Goal: Task Accomplishment & Management: Complete application form

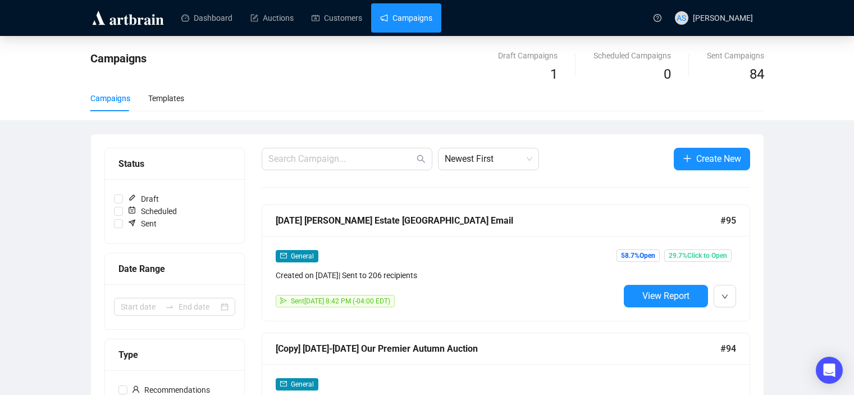
scroll to position [112, 0]
click at [688, 162] on icon "plus" at bounding box center [687, 158] width 9 height 9
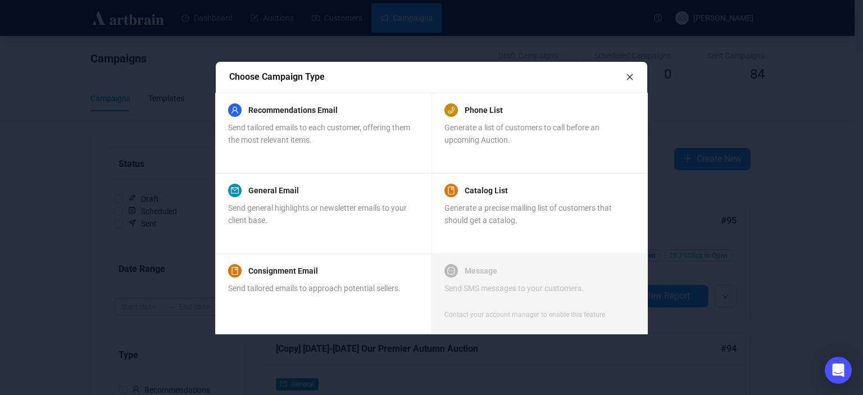
click at [630, 77] on icon "close" at bounding box center [630, 77] width 6 height 6
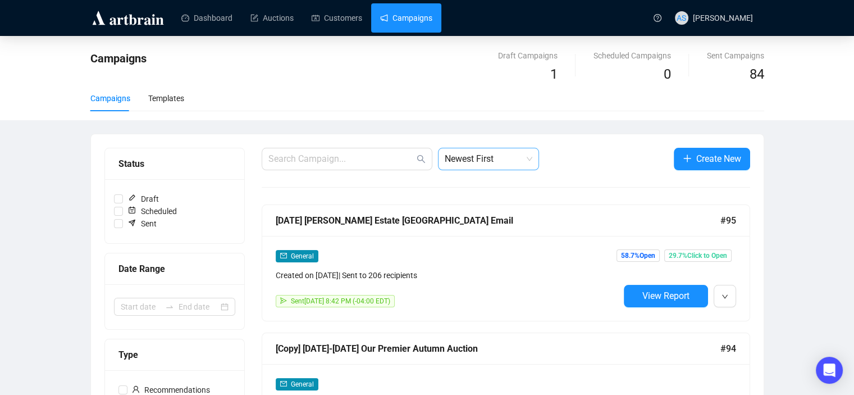
click at [503, 155] on span "Newest First" at bounding box center [489, 158] width 88 height 21
click at [531, 148] on span "Newest First" at bounding box center [489, 158] width 88 height 21
click at [701, 160] on span "Create New" at bounding box center [719, 159] width 45 height 14
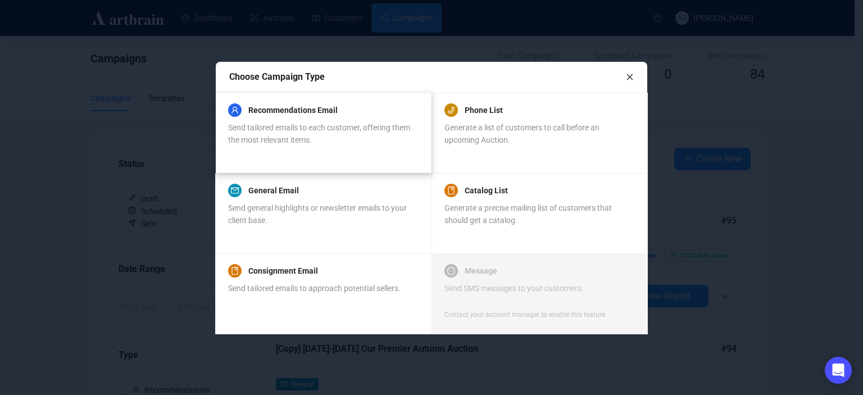
click at [334, 158] on div "Recommendations Email Send tailored emails to each customer, offering them the …" at bounding box center [323, 133] width 190 height 54
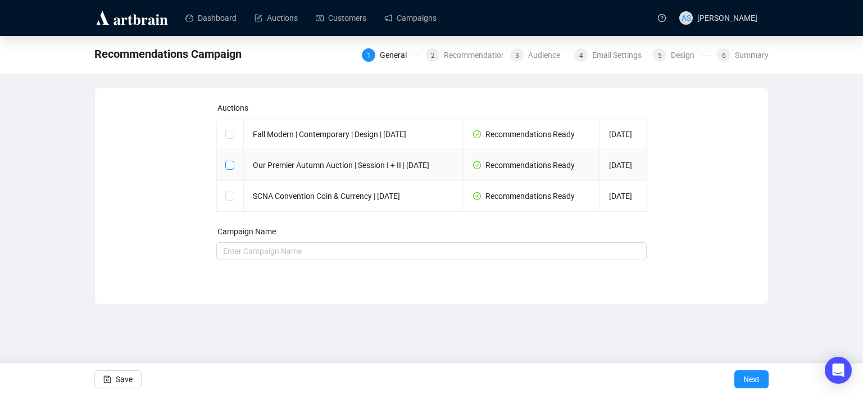
click at [230, 169] on input "checkbox" at bounding box center [229, 165] width 8 height 8
checkbox input "true"
type input "Our Premier Autumn Auction | Session I + II | October 22, 2025 Campaign"
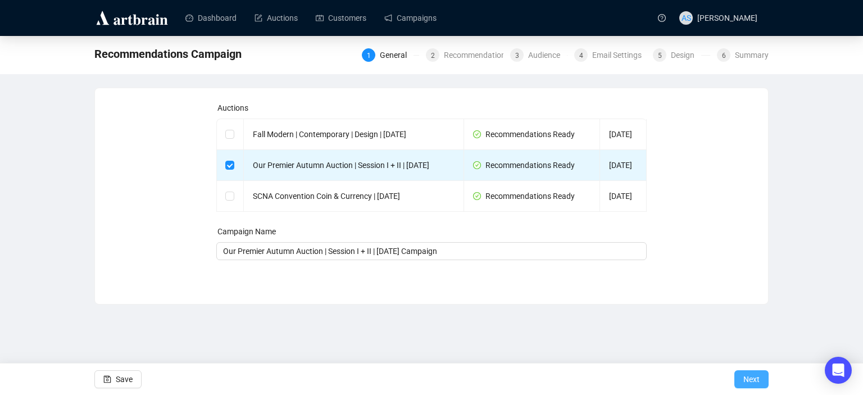
click at [751, 381] on span "Next" at bounding box center [751, 378] width 16 height 31
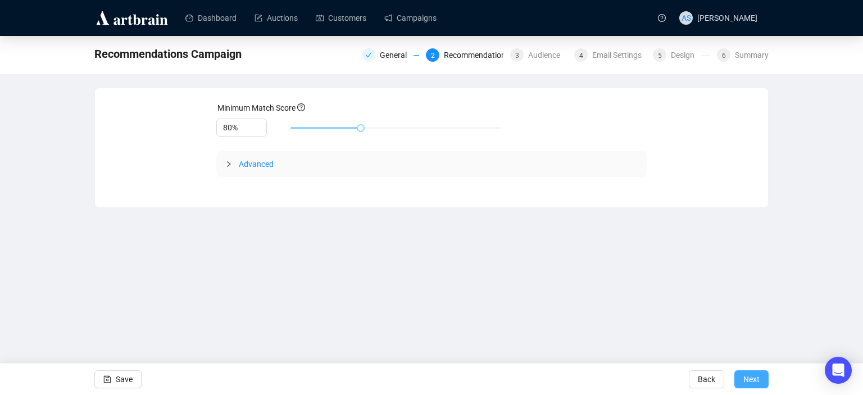
click at [756, 381] on span "Next" at bounding box center [751, 378] width 16 height 31
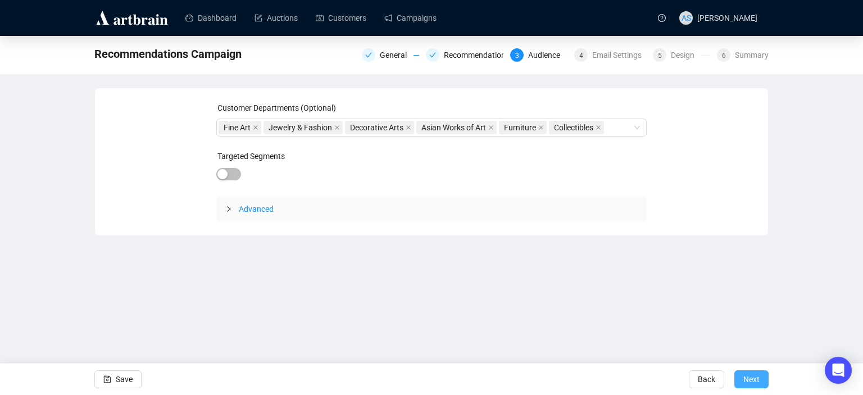
click at [749, 379] on span "Next" at bounding box center [751, 378] width 16 height 31
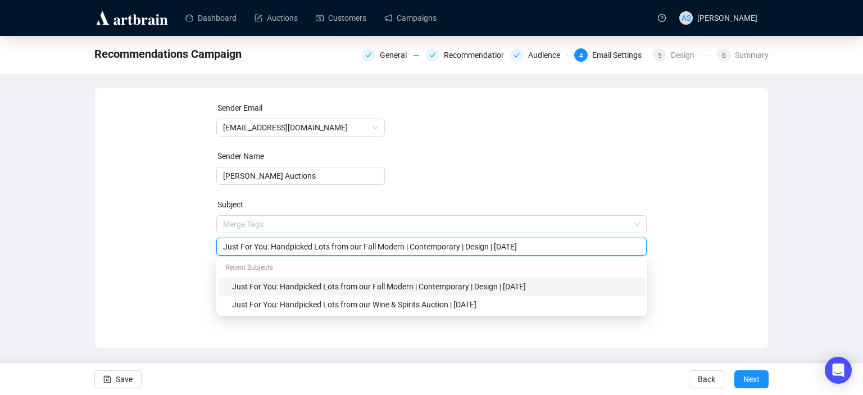
drag, startPoint x: 570, startPoint y: 226, endPoint x: 370, endPoint y: 244, distance: 200.2
drag, startPoint x: 573, startPoint y: 248, endPoint x: 345, endPoint y: 249, distance: 227.5
click at [345, 249] on input "Just For You: Handpicked Lots from our Fall Modern | Contemporary | Design | Oc…" at bounding box center [431, 246] width 417 height 12
drag, startPoint x: 310, startPoint y: 247, endPoint x: 192, endPoint y: 222, distance: 120.4
click at [192, 222] on div "Sender Email newsletter@brunkauctions.com Sender Name Brunk Auctions Subject Me…" at bounding box center [431, 210] width 646 height 216
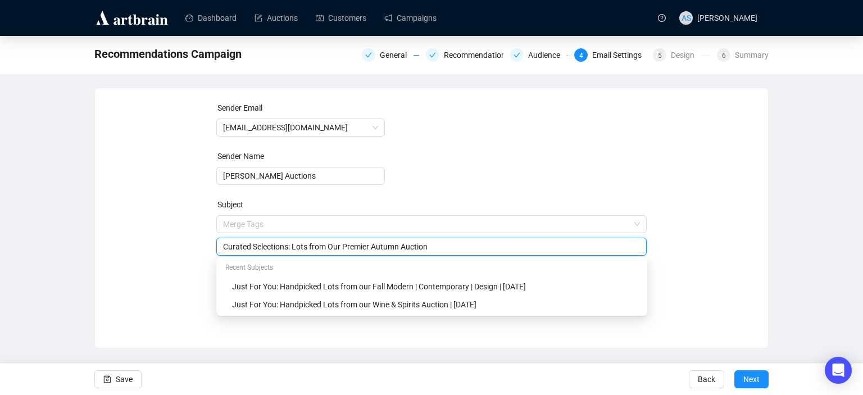
click at [306, 246] on input "Curated Selections: Lots from Our Premier Autumn Auction" at bounding box center [431, 246] width 417 height 12
click at [292, 247] on input "Curated Selections: Lots you might like from Our Premier Autumn Auction" at bounding box center [431, 246] width 417 height 12
type input "Curated Selections: lots you might like from Our Premier Autumn Auction"
click at [175, 289] on div "Sender Email newsletter@brunkauctions.com Sender Name Brunk Auctions Subject Me…" at bounding box center [431, 210] width 646 height 216
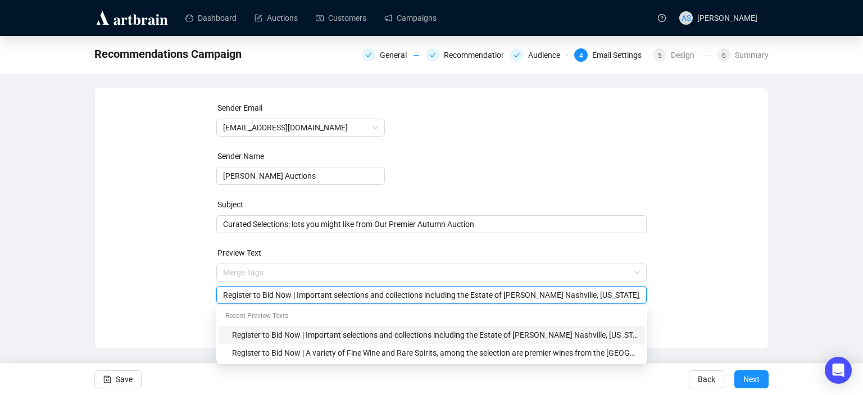
scroll to position [0, 1018]
drag, startPoint x: 299, startPoint y: 296, endPoint x: 862, endPoint y: 270, distance: 564.0
click at [854, 270] on div "Recommendations Campaign General Recommendations Audience 4 Email Settings 5 De…" at bounding box center [431, 192] width 863 height 312
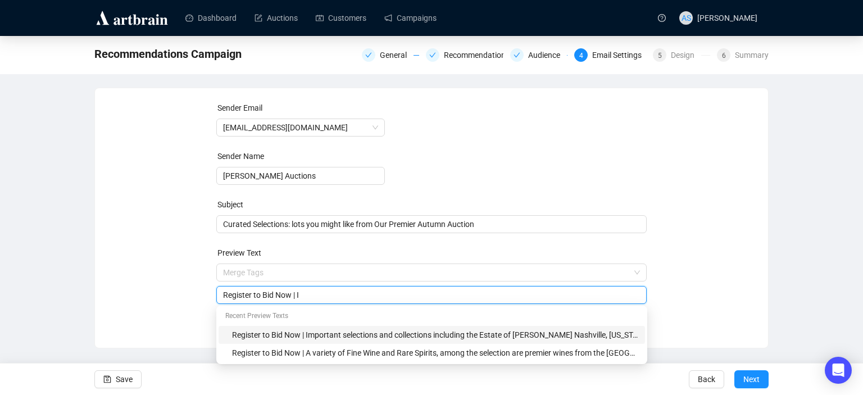
scroll to position [0, 0]
paste input "From a life portrait of George Washington to a signed and dated Dave Drake ston…"
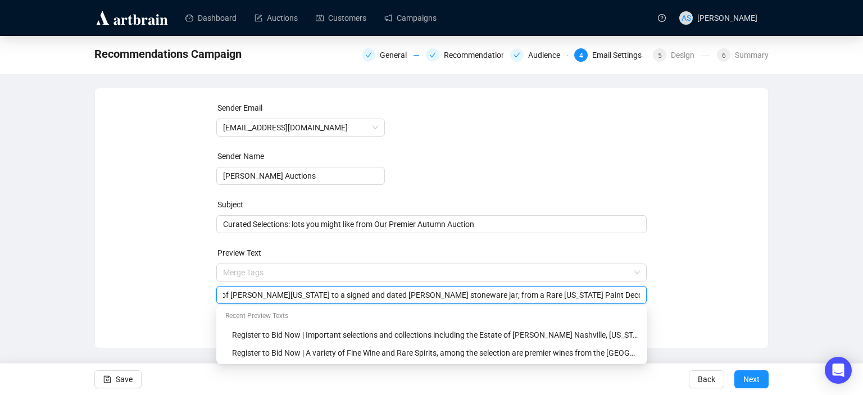
scroll to position [0, 101]
type input "Register to Bid Now | From a life portrait of George Washington to a signed and…"
click at [743, 199] on div "Sender Email newsletter@brunkauctions.com Sender Name Brunk Auctions Subject Cu…" at bounding box center [431, 210] width 646 height 216
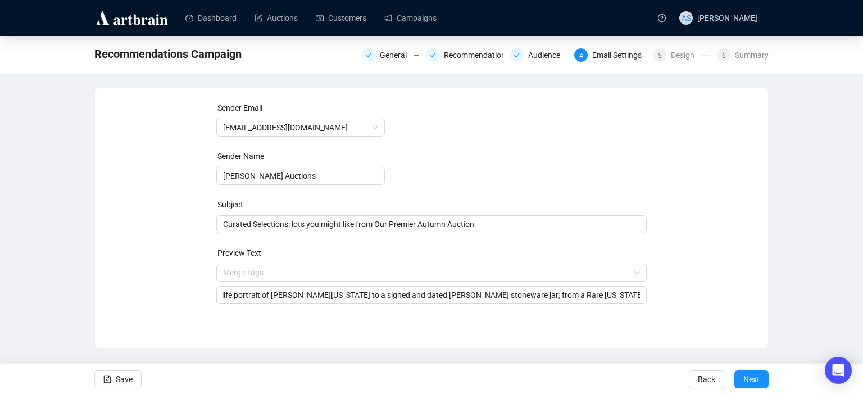
scroll to position [0, 0]
click at [751, 380] on span "Next" at bounding box center [751, 378] width 16 height 31
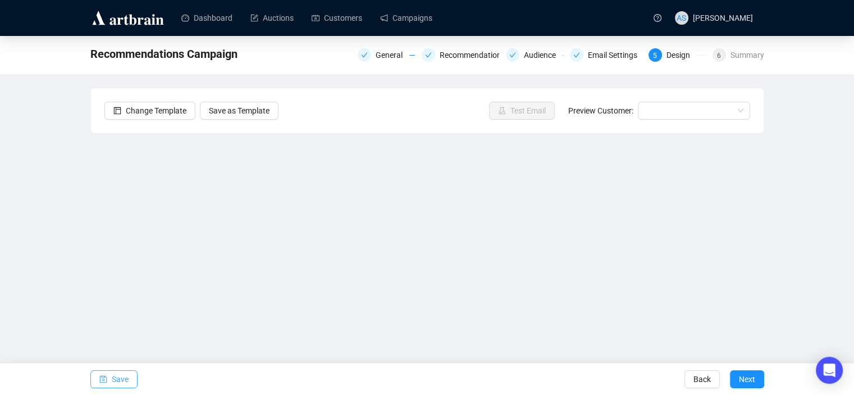
click at [118, 381] on span "Save" at bounding box center [120, 378] width 17 height 31
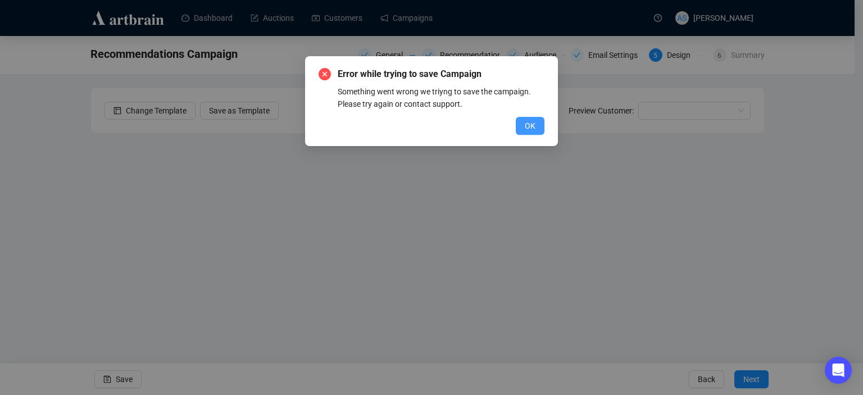
click at [534, 124] on span "OK" at bounding box center [530, 126] width 11 height 12
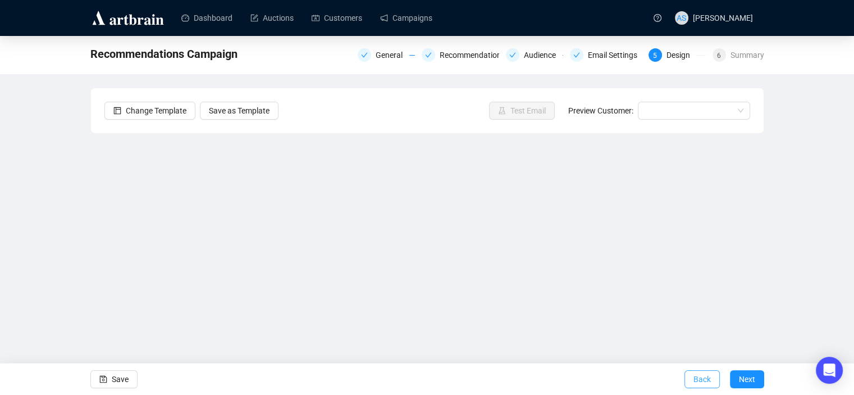
click at [693, 375] on button "Back" at bounding box center [702, 379] width 35 height 18
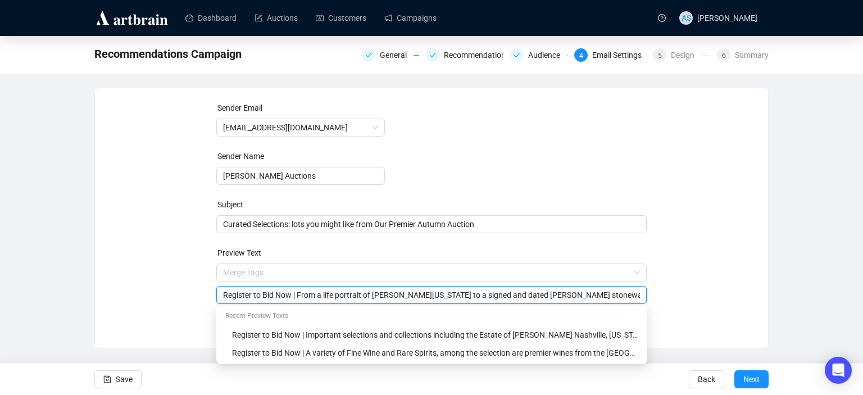
drag, startPoint x: 611, startPoint y: 272, endPoint x: 770, endPoint y: 338, distance: 172.0
click at [770, 338] on div "Recommendations Campaign General Recommendations Audience 4 Email Settings 5 De…" at bounding box center [431, 192] width 863 height 312
type input "Register to Bid Now | From a life portrait of [PERSON_NAME][US_STATE] to a sign…"
click at [770, 338] on div "Recommendations Campaign General Recommendations Audience 4 Email Settings 5 De…" at bounding box center [431, 192] width 863 height 312
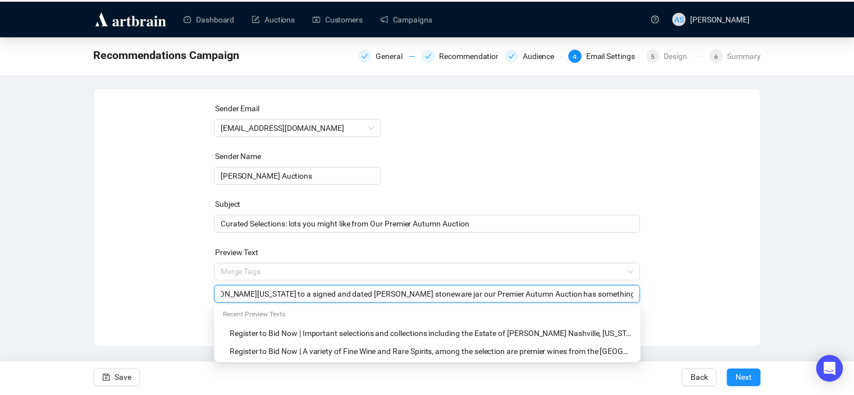
scroll to position [0, 0]
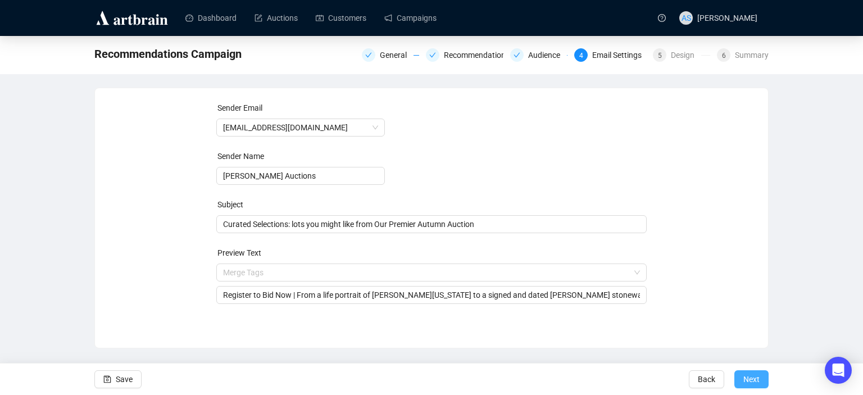
click at [750, 378] on span "Next" at bounding box center [751, 378] width 16 height 31
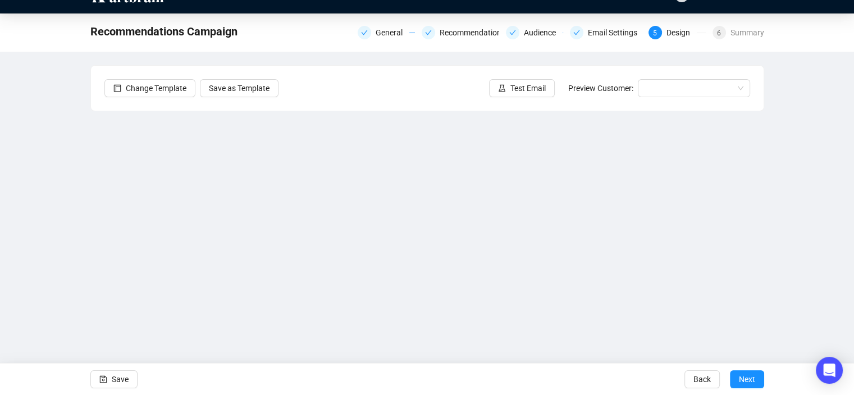
scroll to position [22, 0]
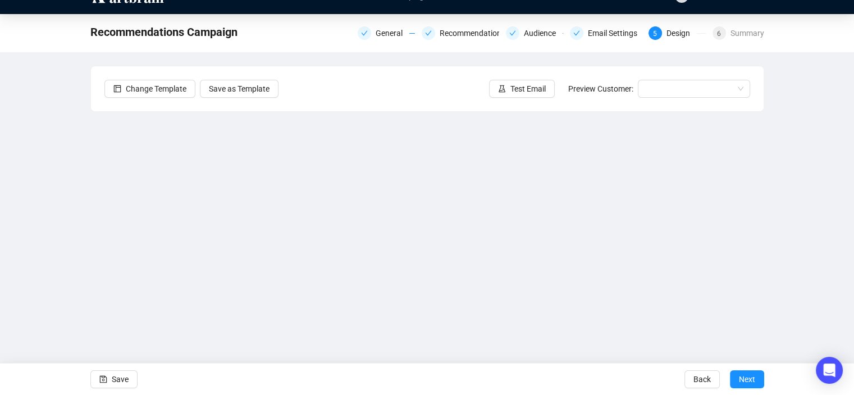
click at [768, 315] on div "Recommendations Campaign General Recommendations Audience Email Settings 5 Desi…" at bounding box center [427, 203] width 854 height 379
click at [119, 383] on span "Save" at bounding box center [120, 378] width 17 height 31
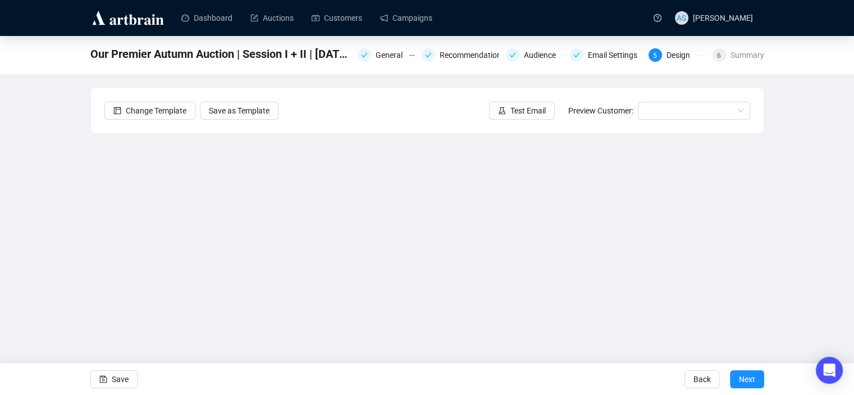
scroll to position [22, 0]
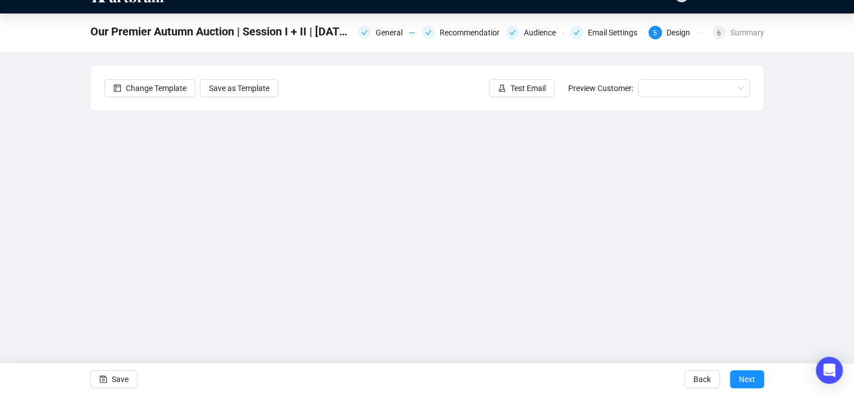
click at [781, 201] on div "Our Premier Autumn Auction | Session I + II | October 22, 2025 Campaign General…" at bounding box center [427, 202] width 854 height 379
click at [833, 192] on div "Our Premier Autumn Auction | Session I + II | October 22, 2025 Campaign General…" at bounding box center [427, 202] width 854 height 379
click at [116, 381] on span "Save" at bounding box center [120, 378] width 17 height 31
click at [117, 372] on span "Save" at bounding box center [120, 378] width 17 height 31
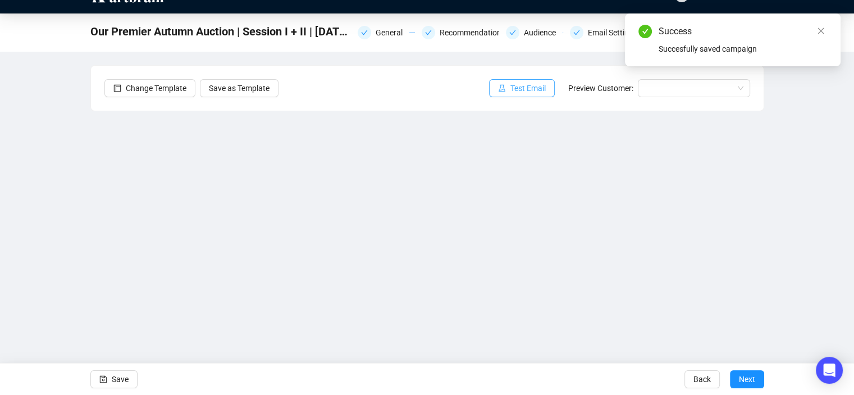
click at [515, 93] on span "Test Email" at bounding box center [528, 88] width 35 height 12
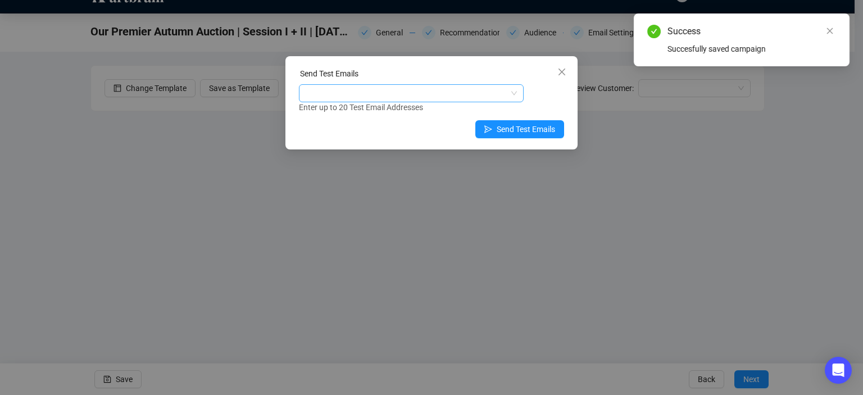
click at [454, 90] on div at bounding box center [405, 93] width 208 height 16
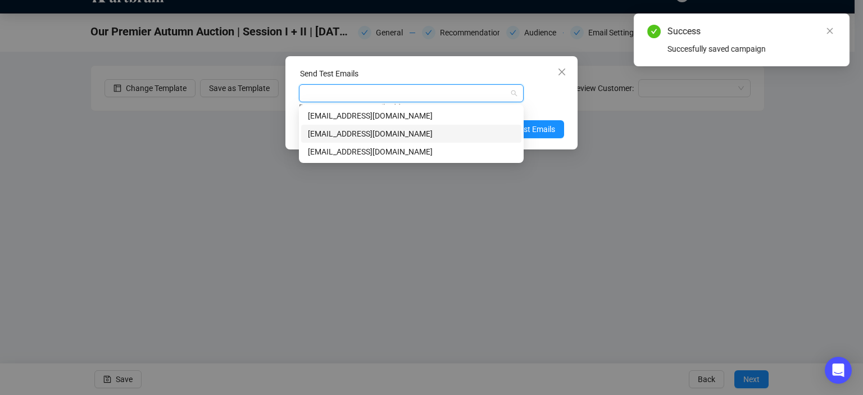
click at [400, 137] on div "marketing@brunkauctions.com" at bounding box center [411, 134] width 207 height 12
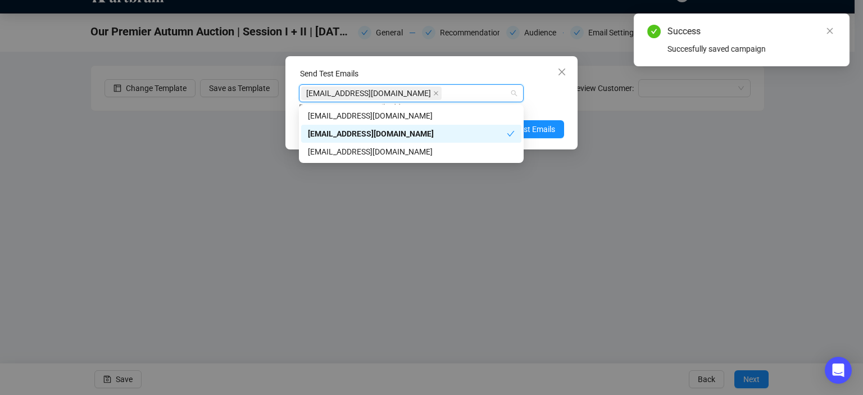
click at [557, 103] on div "Enter up to 20 Test Email Addresses" at bounding box center [431, 107] width 265 height 13
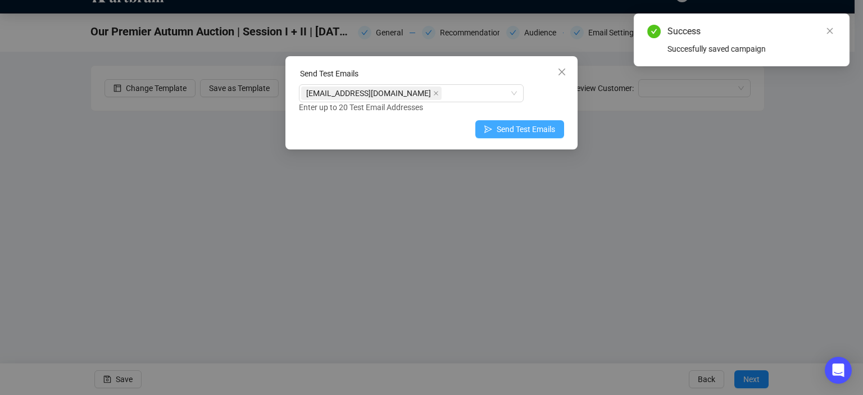
click at [535, 130] on span "Send Test Emails" at bounding box center [526, 129] width 58 height 12
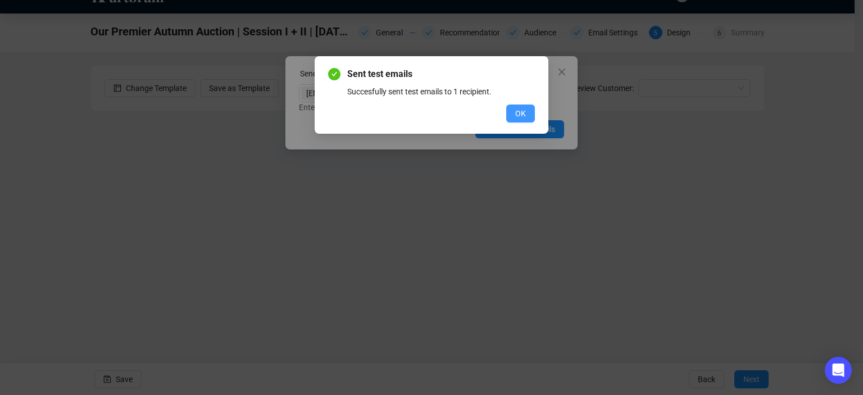
click at [520, 119] on span "OK" at bounding box center [520, 113] width 11 height 12
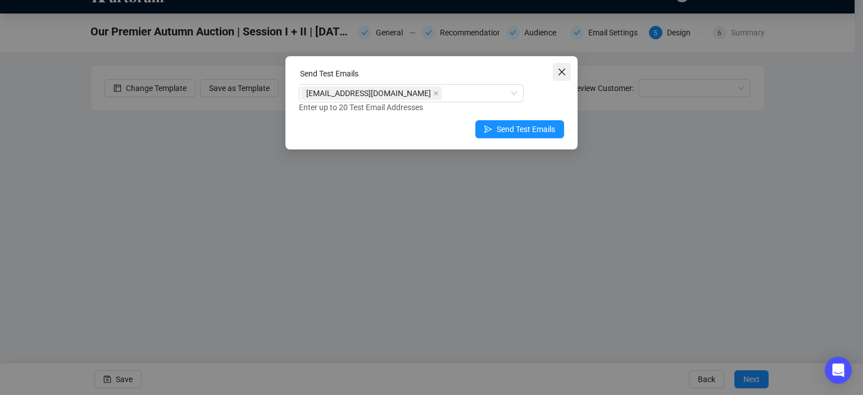
click at [562, 70] on icon "close" at bounding box center [561, 71] width 9 height 9
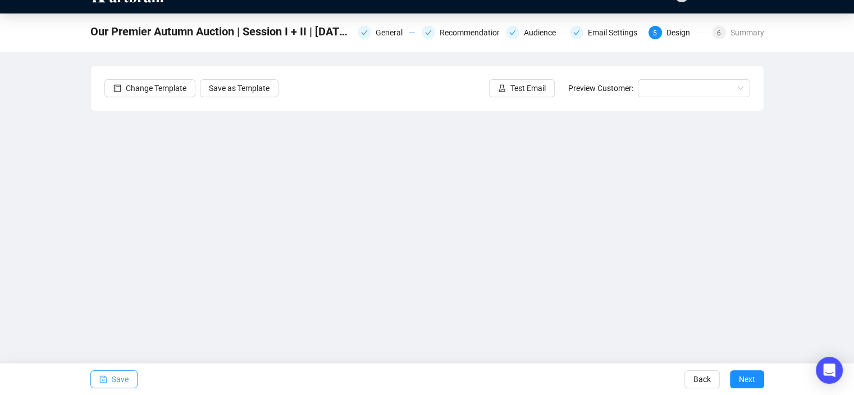
click at [115, 377] on span "Save" at bounding box center [120, 378] width 17 height 31
click at [825, 111] on div "Our Premier Autumn Auction | Session I + II | October 22, 2025 Campaign General…" at bounding box center [427, 202] width 854 height 379
click at [807, 110] on div "Our Premier Autumn Auction | Session I + II | October 22, 2025 Campaign General…" at bounding box center [427, 202] width 854 height 379
click at [113, 384] on span "Save" at bounding box center [120, 378] width 17 height 31
click at [517, 92] on span "Test Email" at bounding box center [528, 88] width 35 height 12
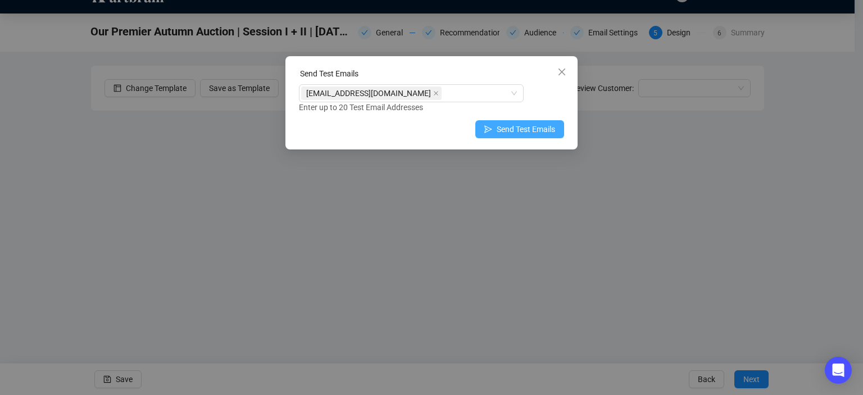
click at [507, 132] on span "Send Test Emails" at bounding box center [526, 129] width 58 height 12
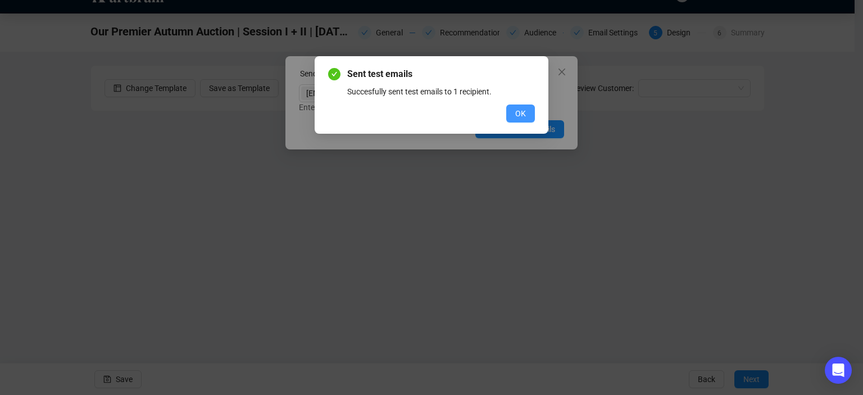
click at [517, 116] on span "OK" at bounding box center [520, 113] width 11 height 12
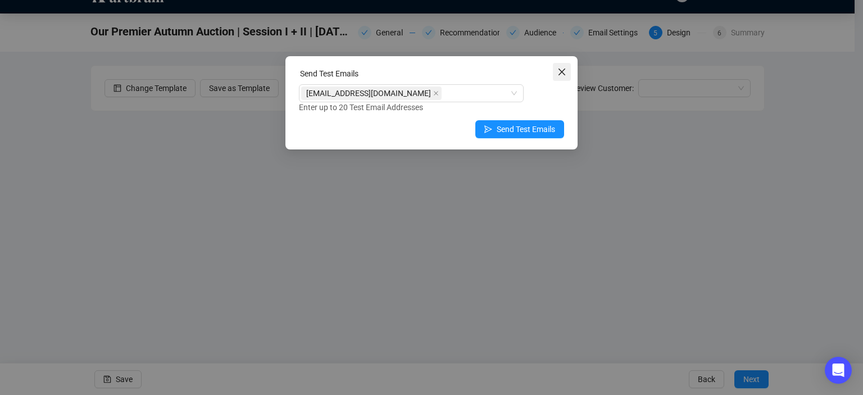
click at [565, 72] on icon "close" at bounding box center [561, 71] width 9 height 9
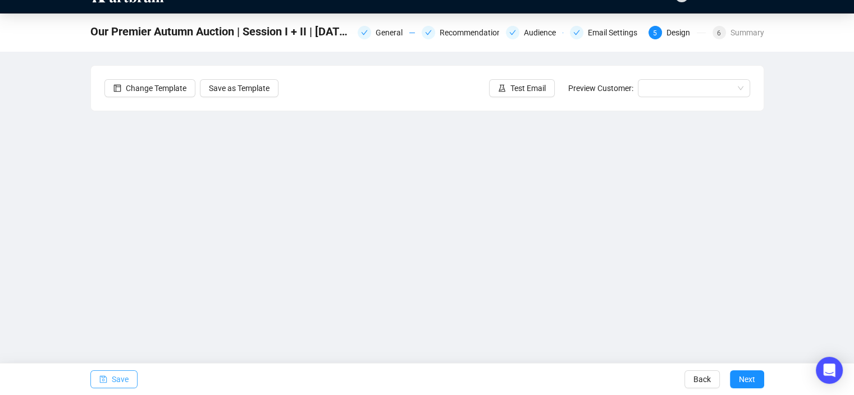
click at [102, 380] on icon "save" at bounding box center [102, 379] width 7 height 7
click at [130, 376] on button "Save" at bounding box center [113, 379] width 47 height 18
click at [112, 380] on span "Save" at bounding box center [120, 378] width 17 height 31
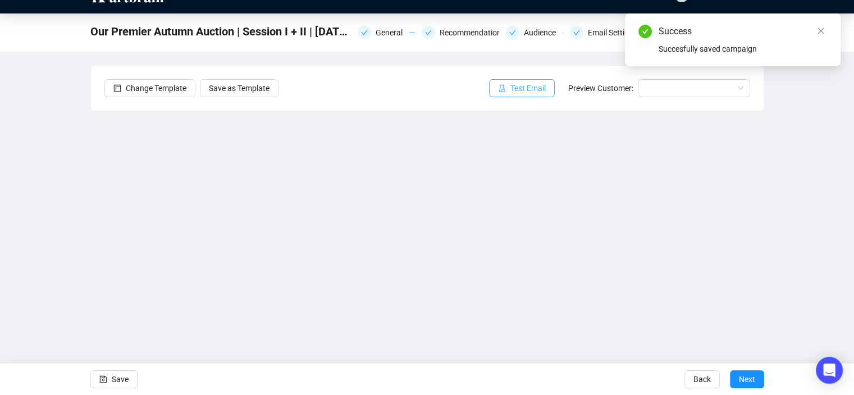
click at [524, 88] on span "Test Email" at bounding box center [528, 88] width 35 height 12
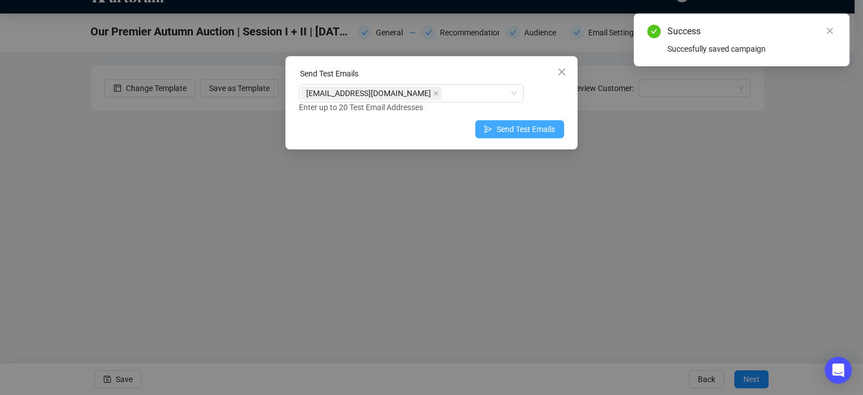
click at [501, 131] on span "Send Test Emails" at bounding box center [526, 129] width 58 height 12
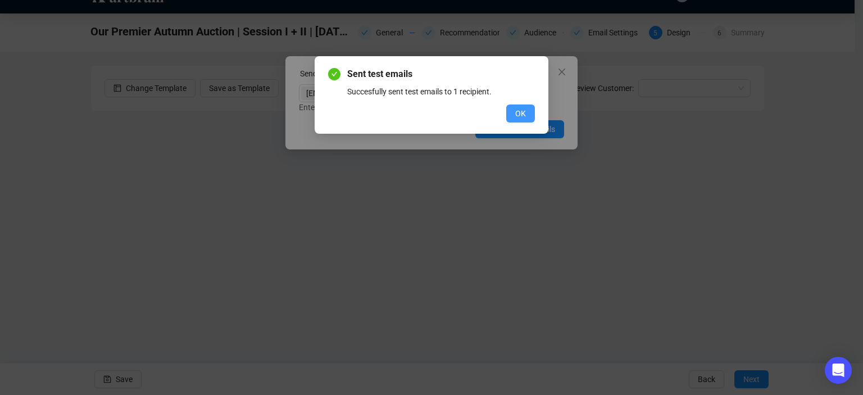
click at [518, 117] on span "OK" at bounding box center [520, 113] width 11 height 12
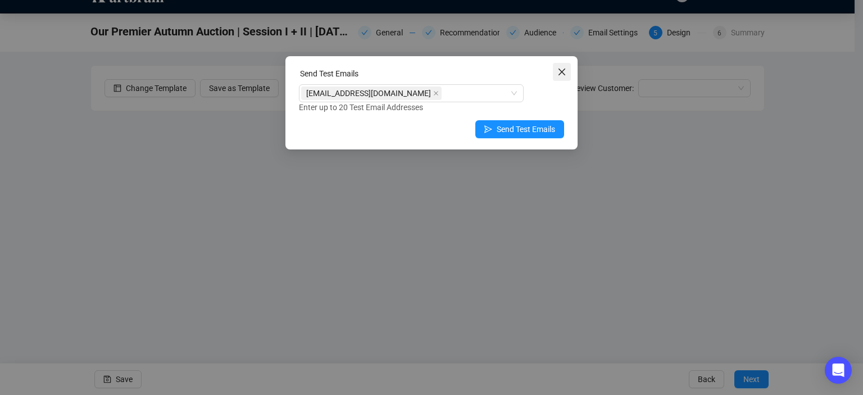
click at [555, 79] on button "Close" at bounding box center [562, 72] width 18 height 18
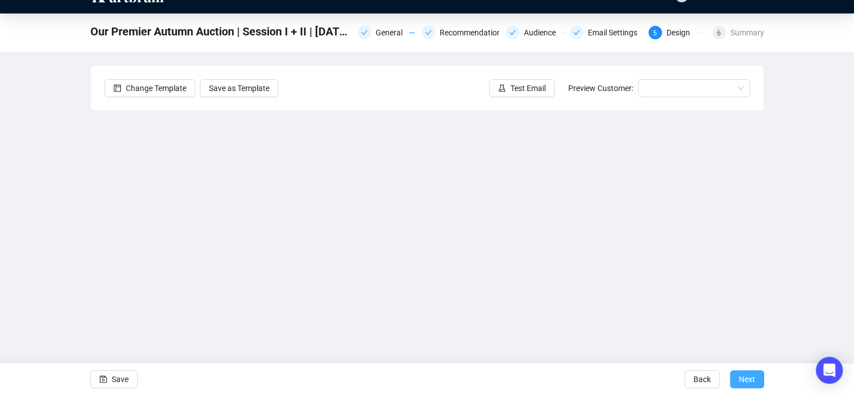
click at [757, 384] on button "Next" at bounding box center [747, 379] width 34 height 18
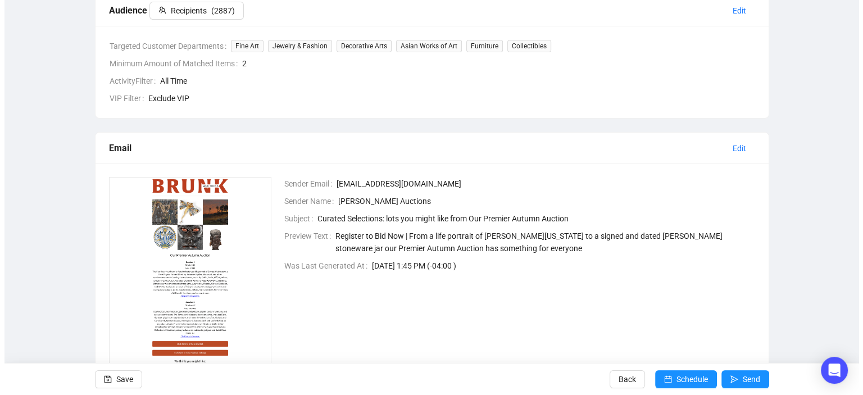
scroll to position [375, 0]
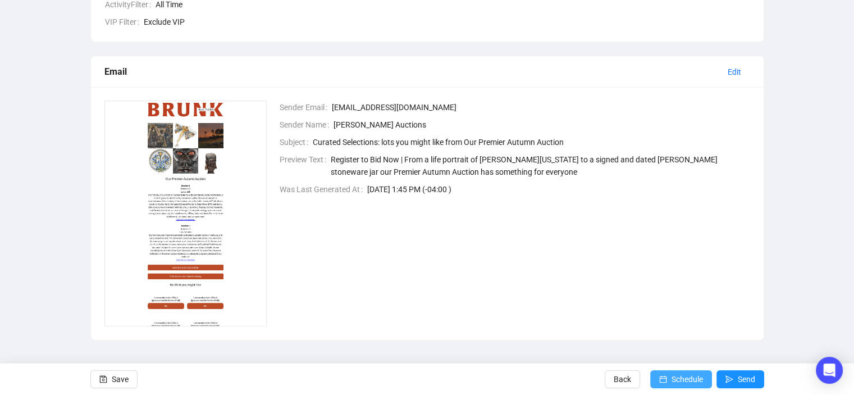
click at [674, 374] on span "Schedule" at bounding box center [687, 378] width 31 height 31
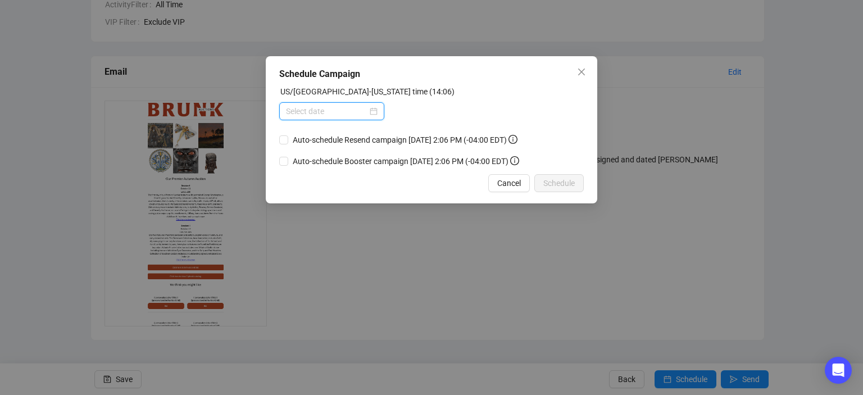
click at [346, 114] on input at bounding box center [326, 111] width 81 height 12
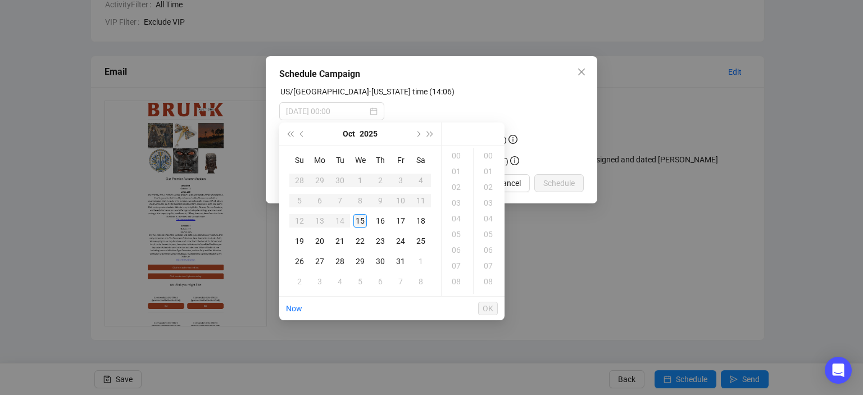
click at [361, 215] on div "15" at bounding box center [359, 220] width 13 height 13
click at [461, 157] on div "14" at bounding box center [457, 156] width 27 height 16
click at [485, 276] on div "45" at bounding box center [489, 282] width 27 height 16
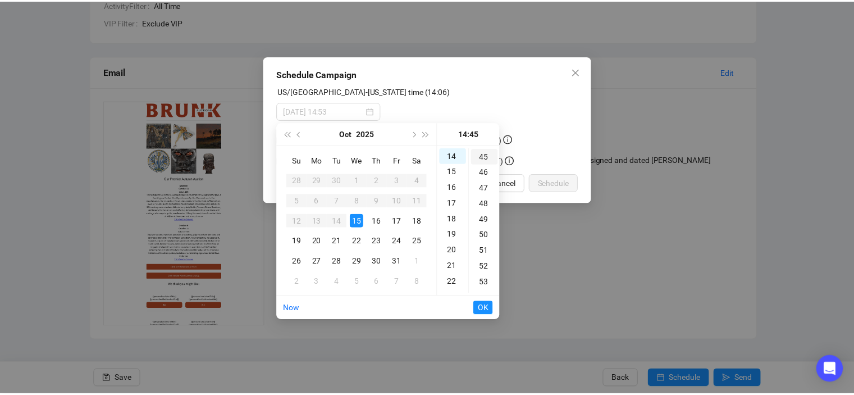
scroll to position [708, 0]
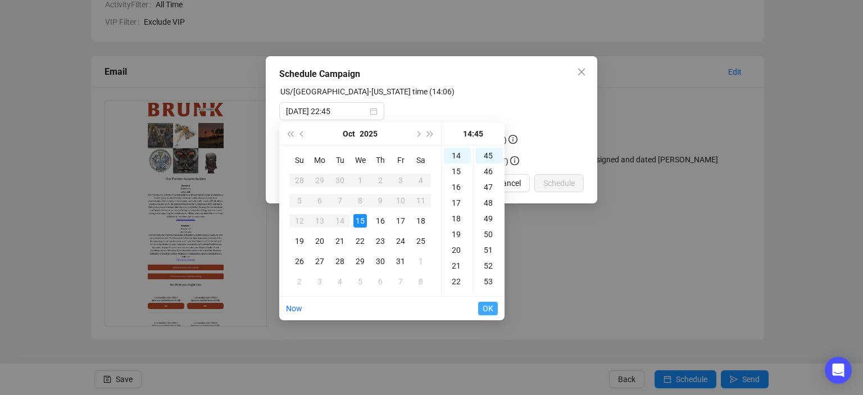
type input "2025-10-15 14:45"
click at [487, 307] on span "OK" at bounding box center [488, 308] width 11 height 21
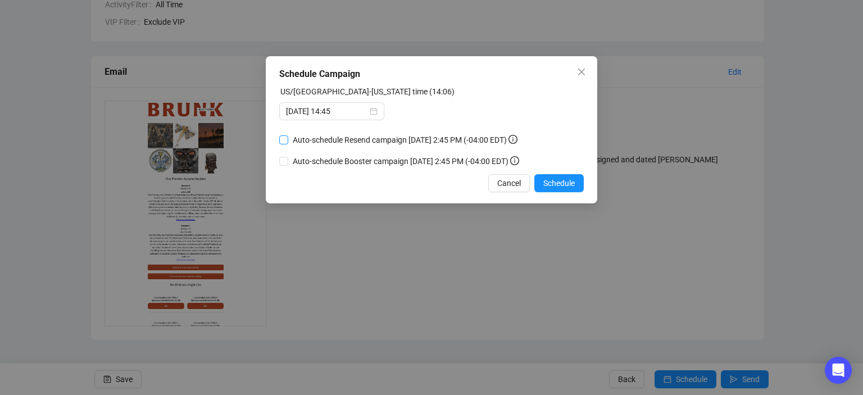
click at [398, 142] on span "Auto-schedule Resend campaign October 17, 2025 2:45 PM (-04:00 EDT)" at bounding box center [405, 140] width 234 height 12
click at [288, 142] on input "Auto-schedule Resend campaign October 17, 2025 2:45 PM (-04:00 EDT)" at bounding box center [283, 139] width 9 height 9
checkbox input "true"
click at [392, 159] on span "Auto-schedule Booster campaign October 19, 2025 2:45 PM (-04:00 EDT)" at bounding box center [405, 161] width 235 height 12
click at [288, 159] on input "Auto-schedule Booster campaign October 19, 2025 2:45 PM (-04:00 EDT)" at bounding box center [283, 161] width 9 height 9
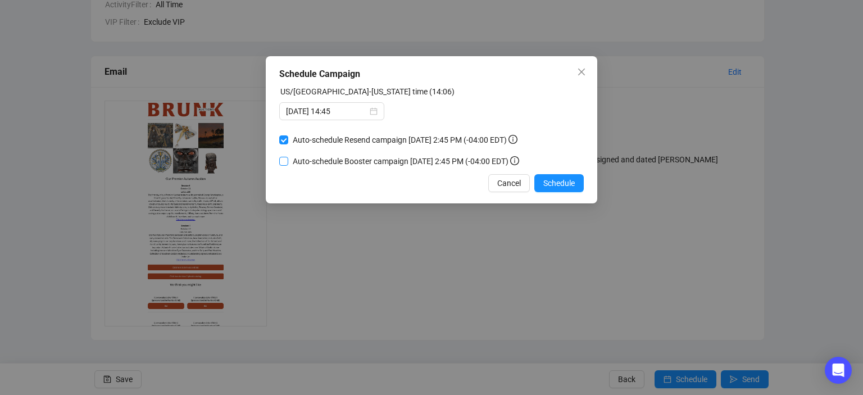
checkbox input "true"
click at [549, 181] on span "Schedule" at bounding box center [558, 183] width 31 height 12
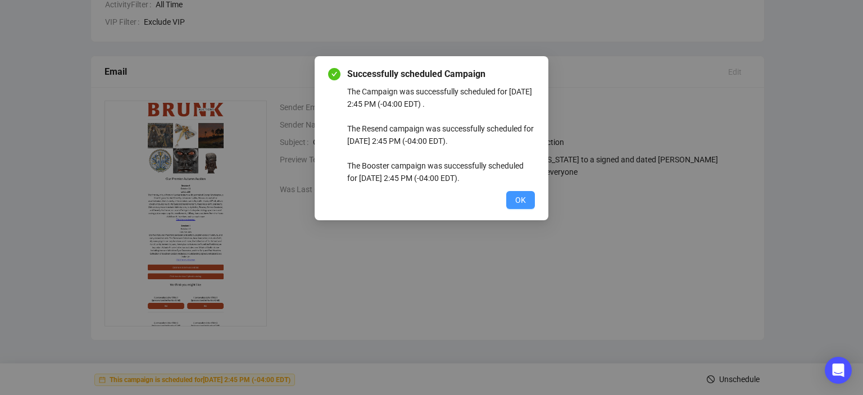
click at [523, 199] on span "OK" at bounding box center [520, 200] width 11 height 12
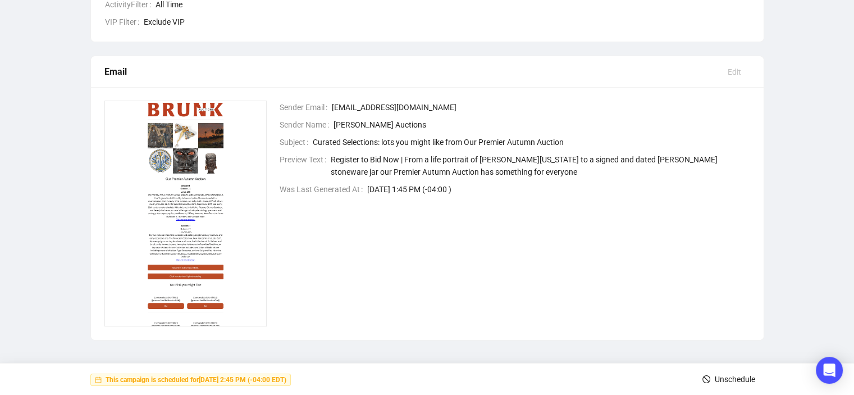
scroll to position [0, 0]
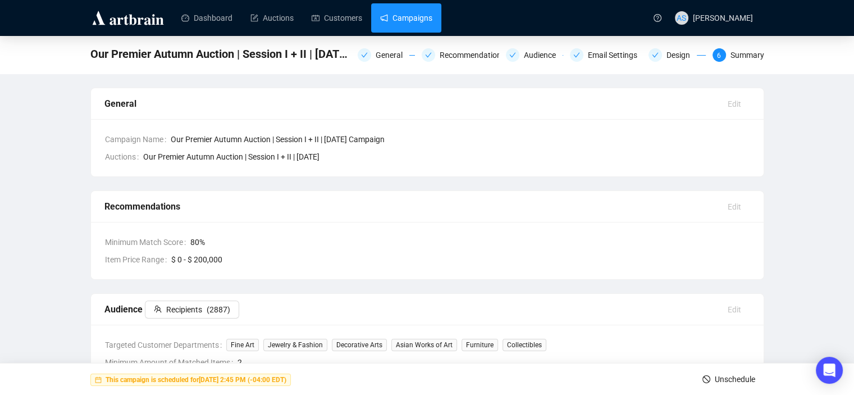
click at [415, 23] on link "Campaigns" at bounding box center [406, 17] width 52 height 29
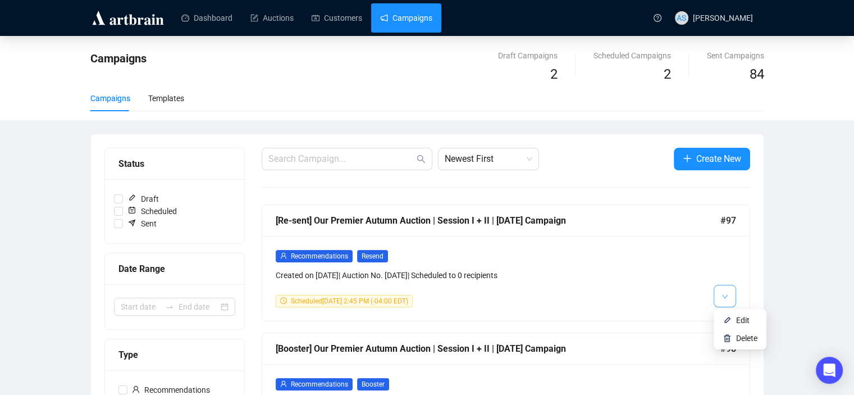
click at [730, 299] on button "button" at bounding box center [725, 296] width 22 height 22
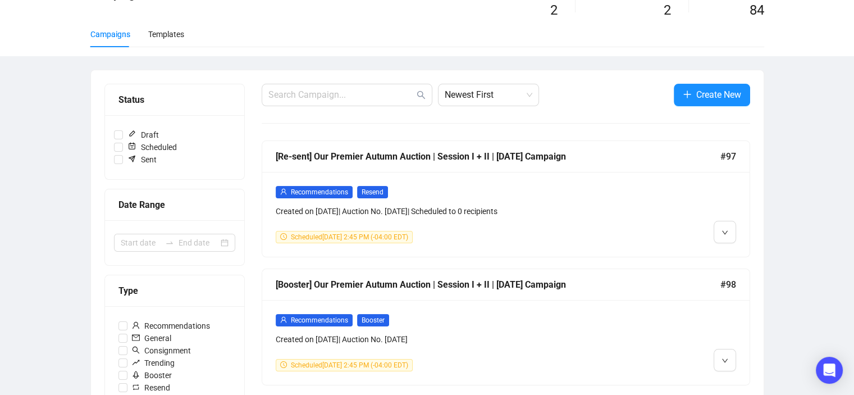
scroll to position [16, 0]
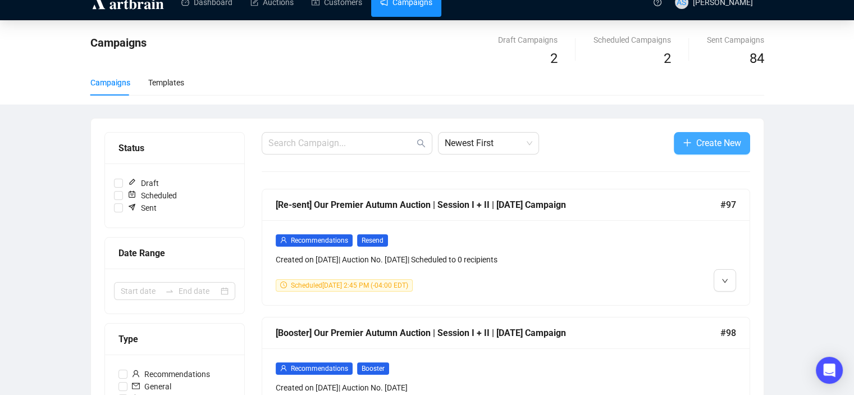
click at [733, 140] on span "Create New" at bounding box center [719, 143] width 45 height 14
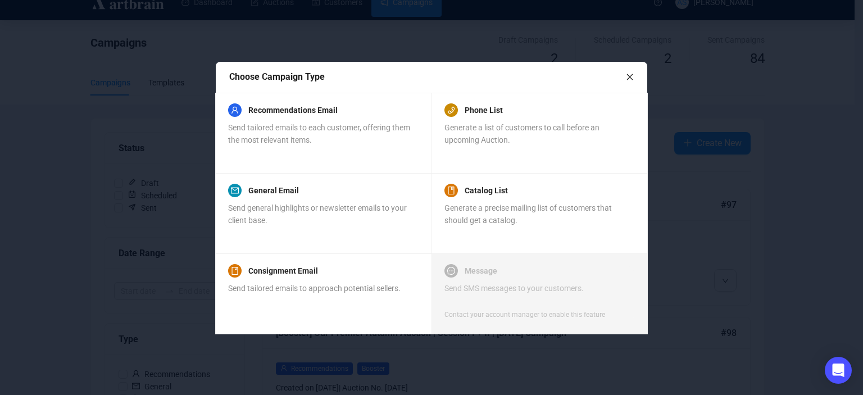
click at [631, 77] on icon "close" at bounding box center [630, 77] width 8 height 8
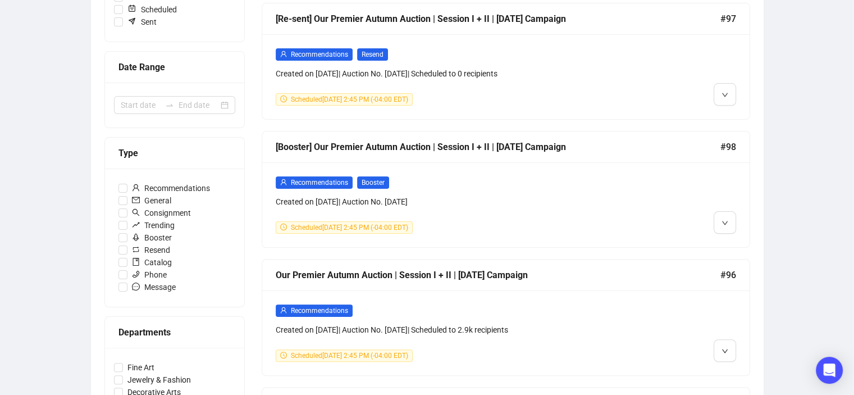
scroll to position [362, 0]
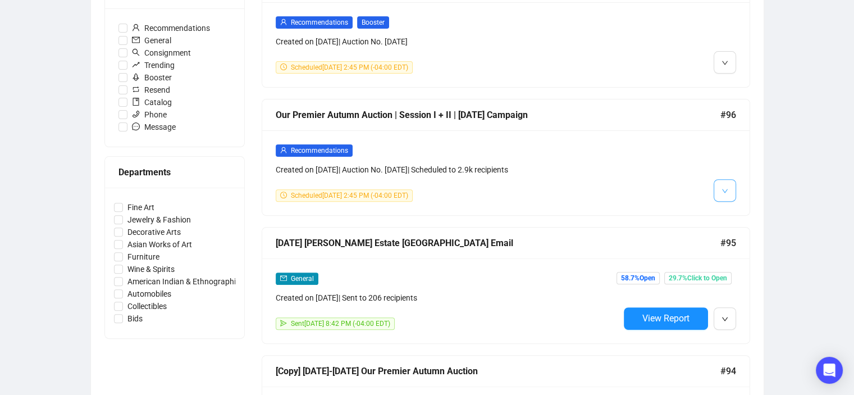
click at [722, 188] on icon "down" at bounding box center [725, 191] width 7 height 7
click at [411, 112] on div "Our Premier Autumn Auction | Session I + II | [DATE] Campaign" at bounding box center [498, 115] width 445 height 14
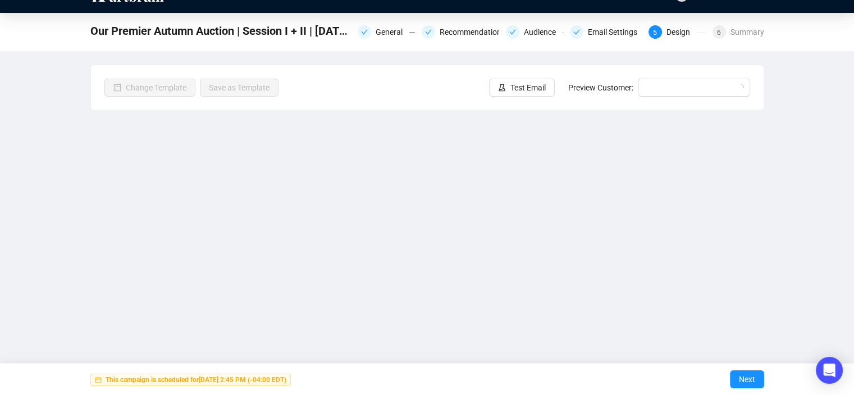
scroll to position [22, 0]
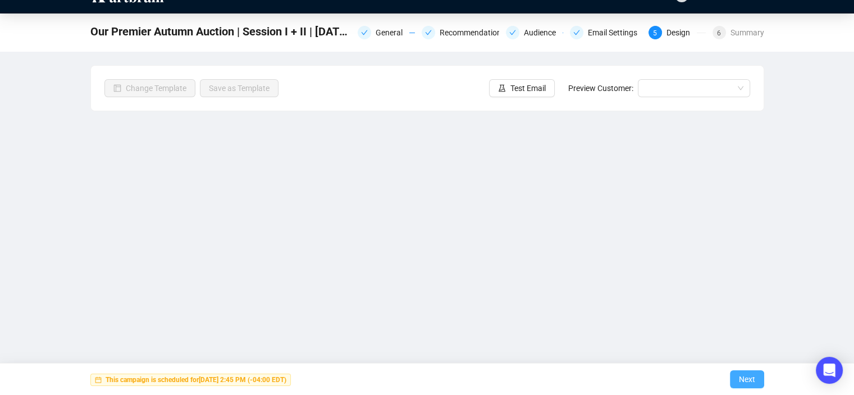
click at [749, 374] on span "Next" at bounding box center [747, 378] width 16 height 31
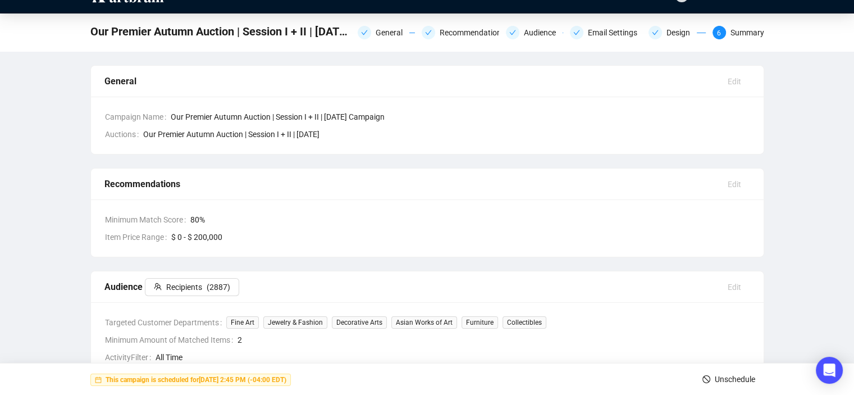
click at [726, 379] on span "Unschedule" at bounding box center [735, 378] width 40 height 31
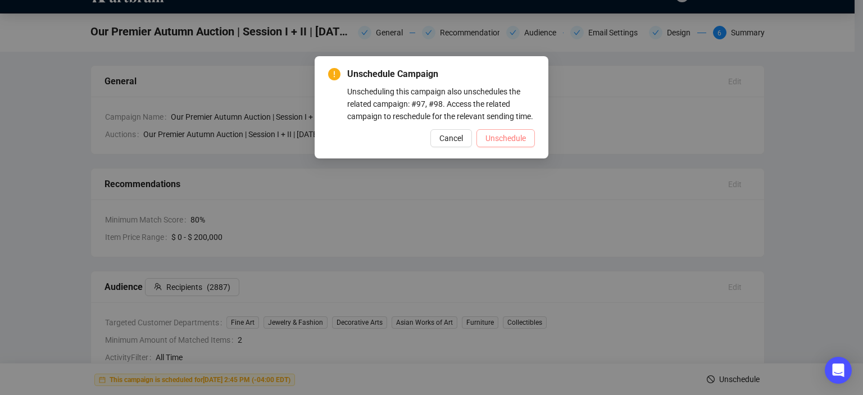
click at [506, 138] on span "Unschedule" at bounding box center [505, 138] width 40 height 12
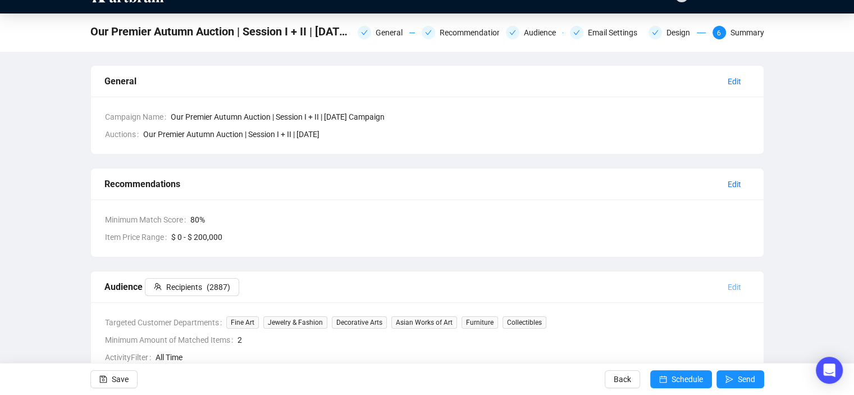
click at [730, 285] on span "Edit" at bounding box center [734, 287] width 13 height 12
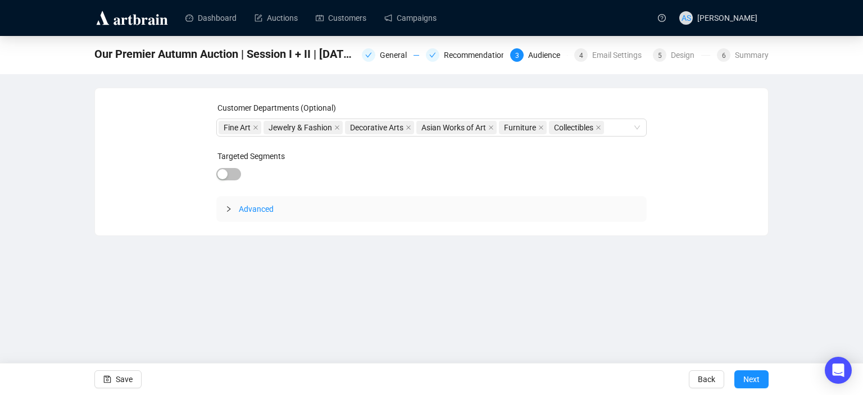
click at [574, 326] on div "Dashboard Auctions Customers Campaigns AS Allison Schuster Our Premier Autumn A…" at bounding box center [431, 197] width 863 height 395
drag, startPoint x: 760, startPoint y: 381, endPoint x: 768, endPoint y: 381, distance: 9.0
click at [768, 381] on div "Save Back Next" at bounding box center [431, 379] width 863 height 32
click at [761, 380] on button "Next" at bounding box center [751, 379] width 34 height 18
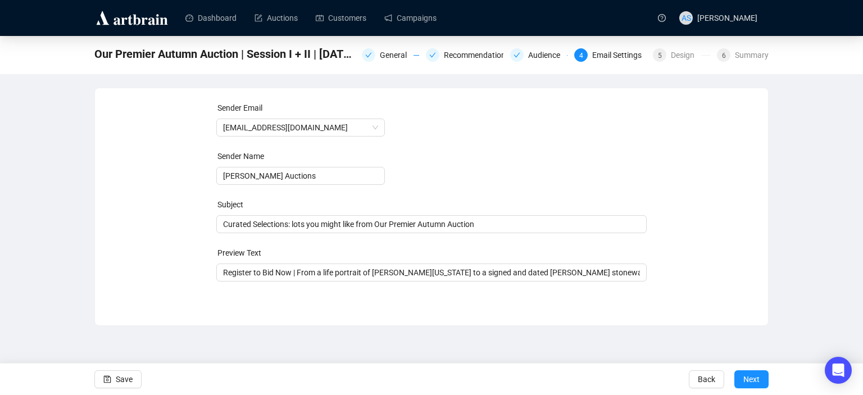
click at [761, 380] on button "Next" at bounding box center [751, 379] width 34 height 18
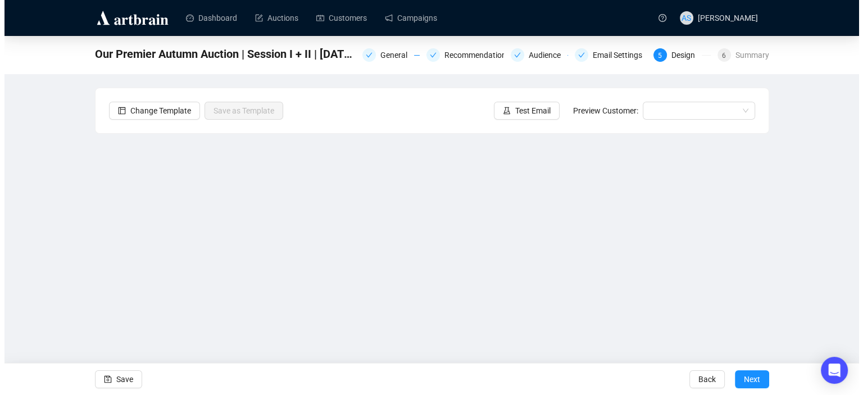
scroll to position [22, 0]
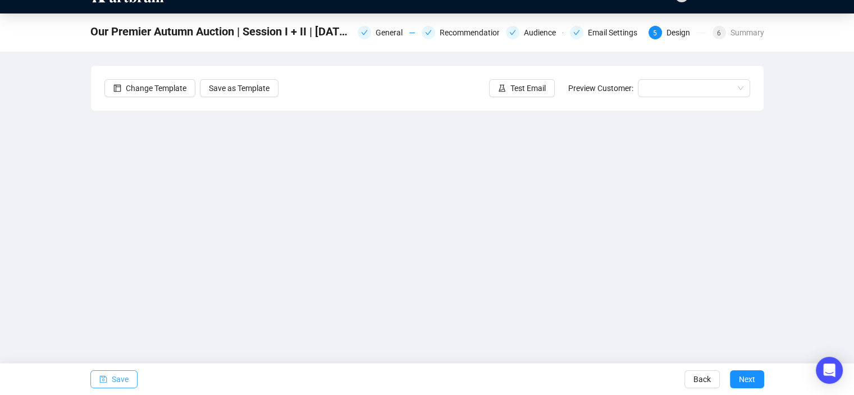
click at [108, 379] on button "Save" at bounding box center [113, 379] width 47 height 18
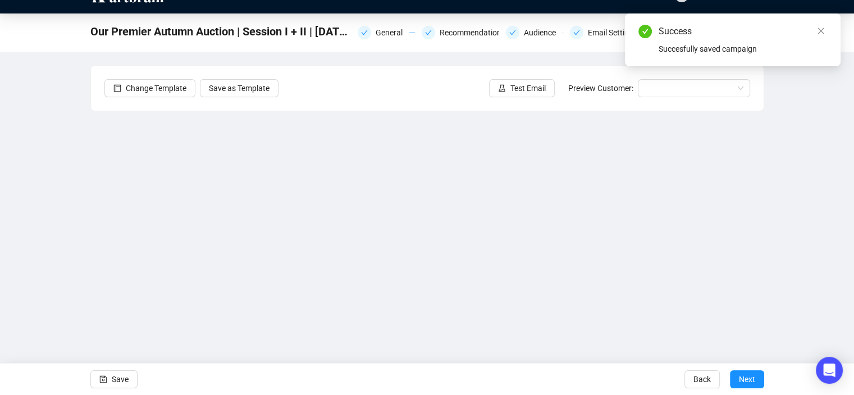
click at [846, 188] on div "Our Premier Autumn Auction | Session I + II | October 22, 2025 Campaign General…" at bounding box center [427, 202] width 854 height 379
click at [502, 87] on icon "experiment" at bounding box center [502, 88] width 8 height 8
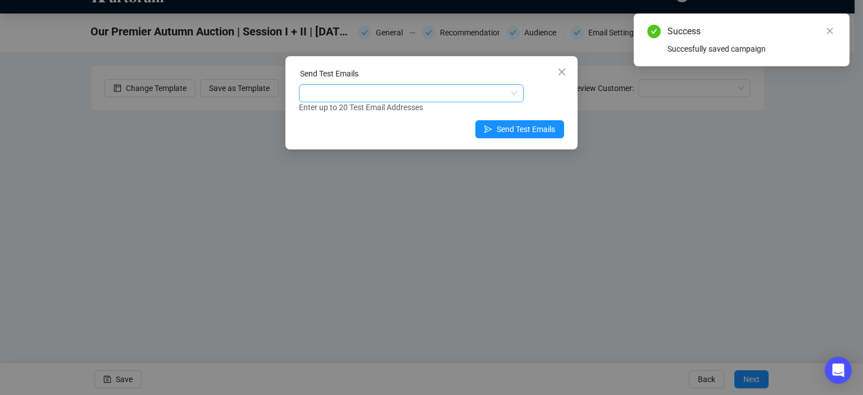
click at [454, 89] on div at bounding box center [405, 93] width 208 height 16
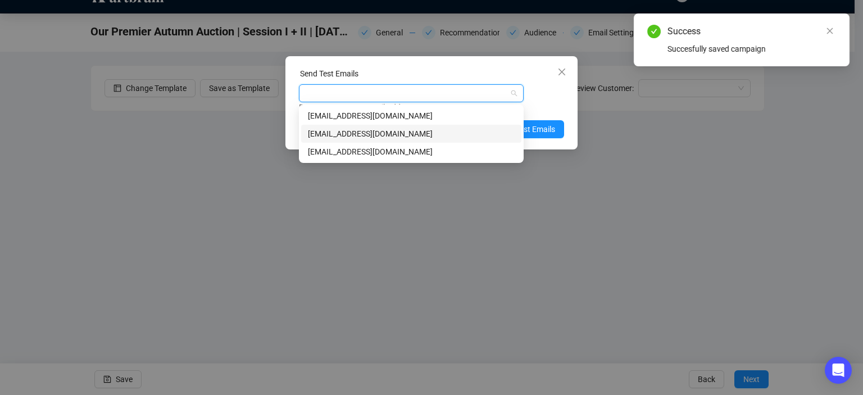
click at [417, 133] on div "marketing@brunkauctions.com" at bounding box center [411, 134] width 207 height 12
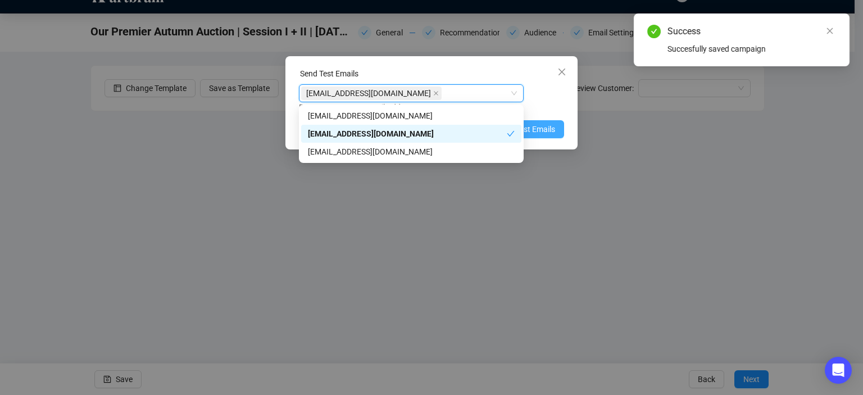
click at [551, 134] on span "Send Test Emails" at bounding box center [526, 129] width 58 height 12
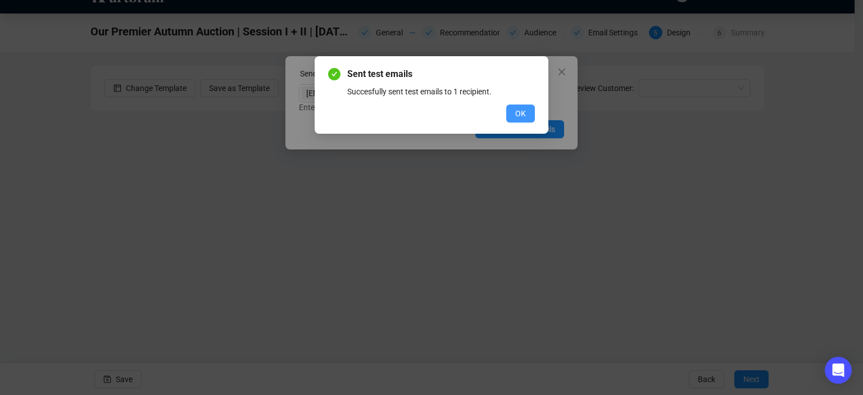
click at [520, 116] on span "OK" at bounding box center [520, 113] width 11 height 12
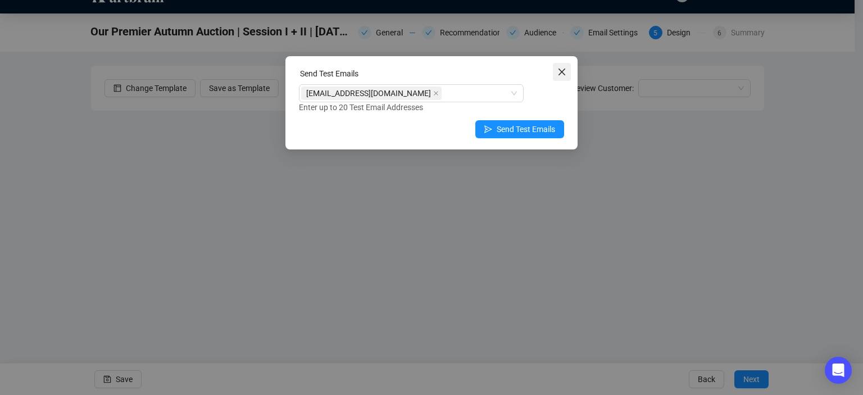
click at [563, 69] on icon "close" at bounding box center [561, 71] width 9 height 9
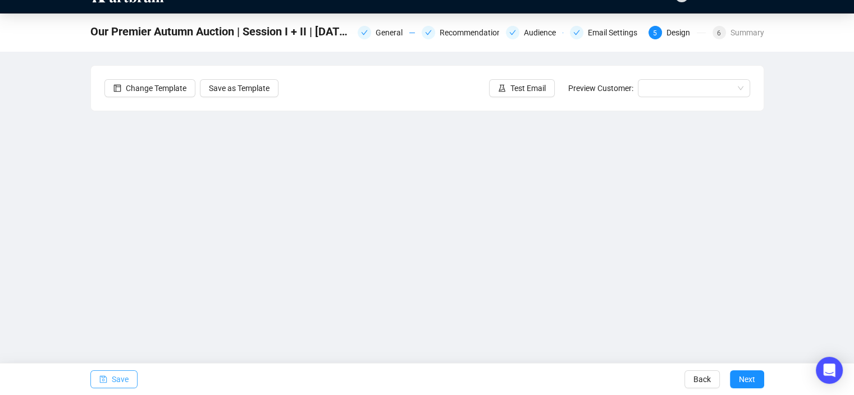
click at [128, 378] on button "Save" at bounding box center [113, 379] width 47 height 18
click at [745, 377] on span "Next" at bounding box center [747, 378] width 16 height 31
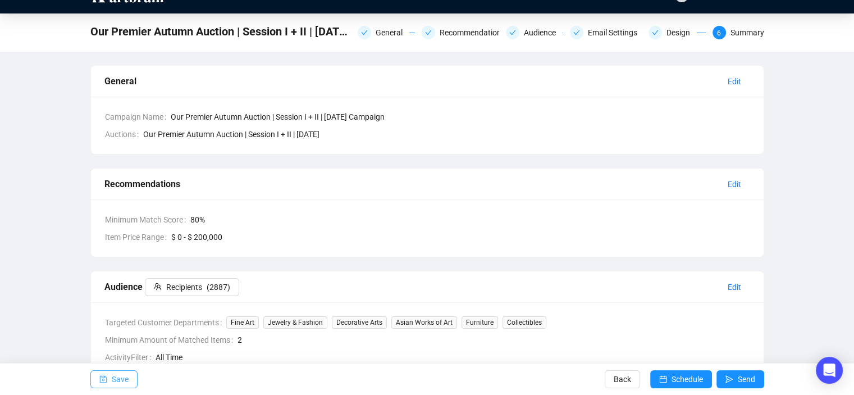
click at [125, 381] on span "Save" at bounding box center [120, 378] width 17 height 31
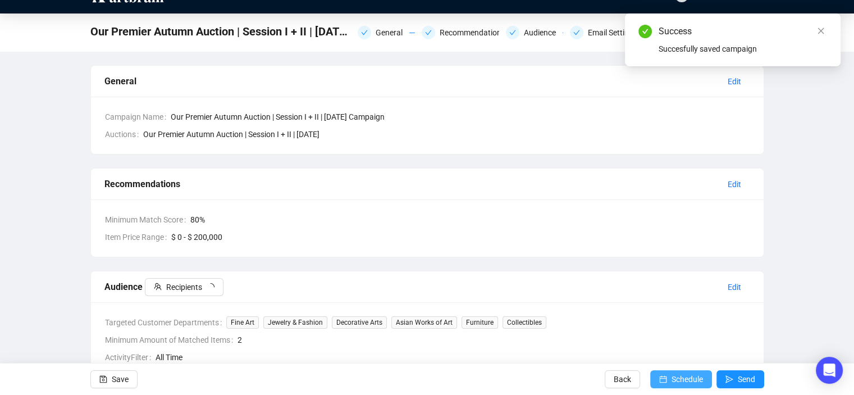
click at [666, 376] on icon "calendar" at bounding box center [664, 379] width 8 height 8
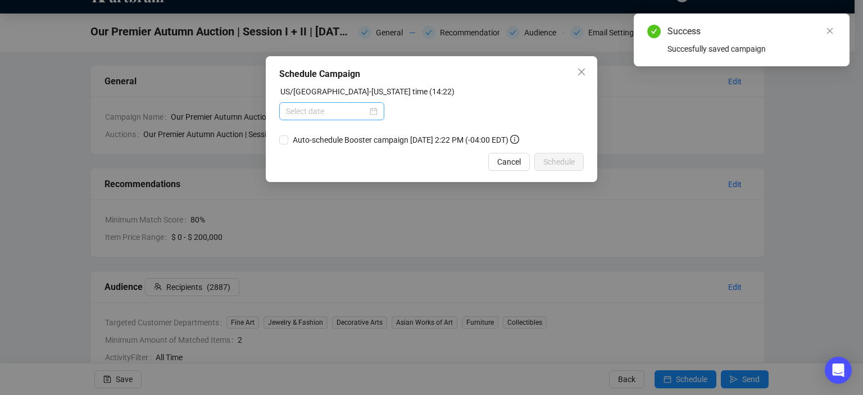
click at [366, 119] on div at bounding box center [331, 111] width 105 height 18
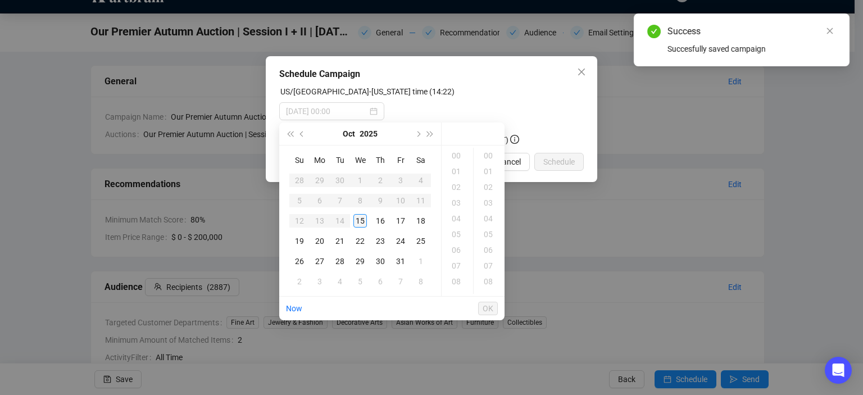
click at [360, 223] on div "15" at bounding box center [359, 220] width 13 height 13
click at [456, 159] on div "14" at bounding box center [457, 156] width 27 height 16
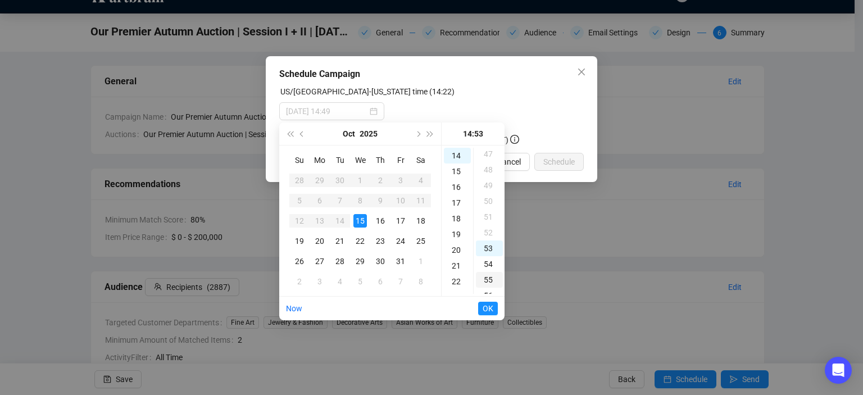
scroll to position [742, 0]
click at [460, 174] on div "15" at bounding box center [457, 171] width 27 height 16
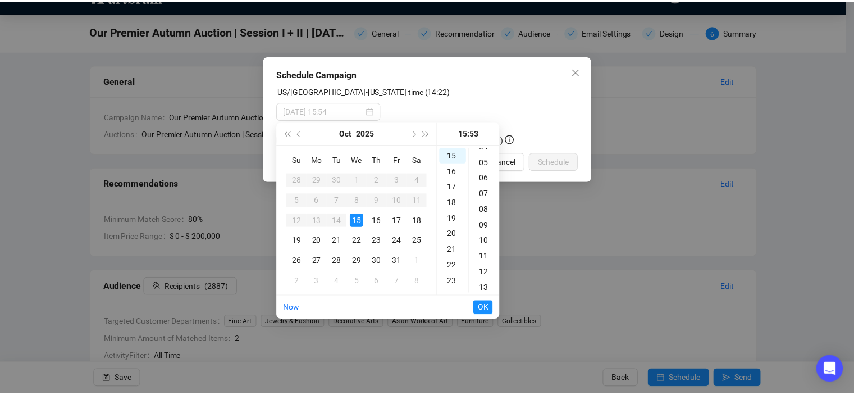
scroll to position [0, 0]
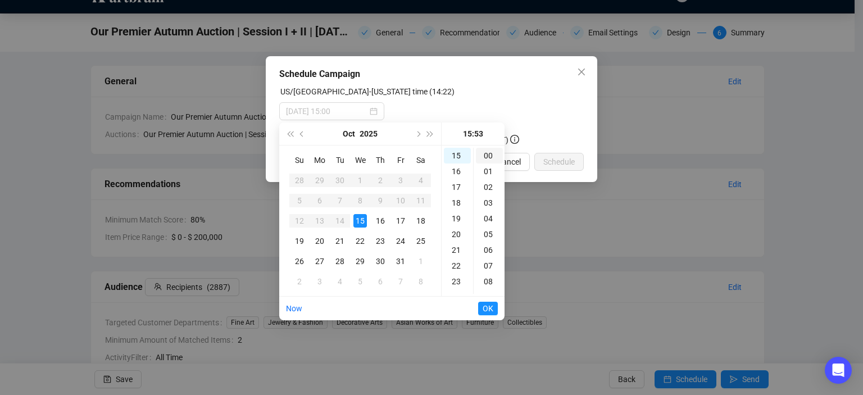
click at [490, 153] on div "00" at bounding box center [489, 156] width 27 height 16
type input "2025-10-15 15:00"
click at [486, 310] on span "OK" at bounding box center [488, 308] width 11 height 21
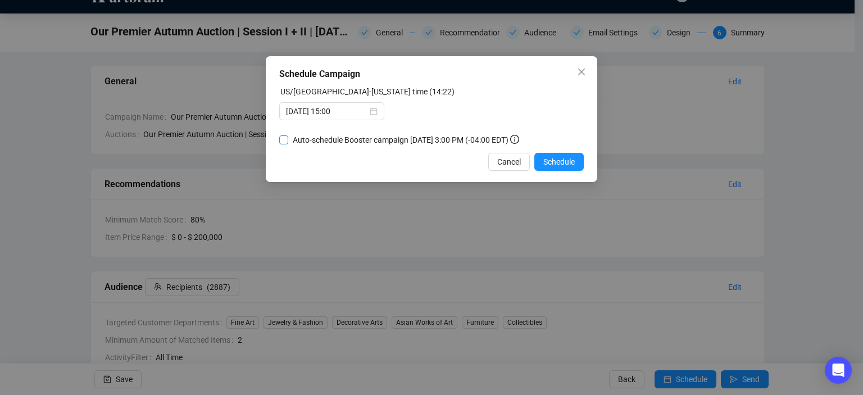
click at [372, 142] on span "Auto-schedule Booster campaign October 17, 2025 3:00 PM (-04:00 EDT)" at bounding box center [405, 140] width 235 height 12
click at [288, 142] on input "Auto-schedule Booster campaign October 17, 2025 3:00 PM (-04:00 EDT)" at bounding box center [283, 139] width 9 height 9
checkbox input "true"
click at [503, 161] on span "Cancel" at bounding box center [509, 162] width 24 height 12
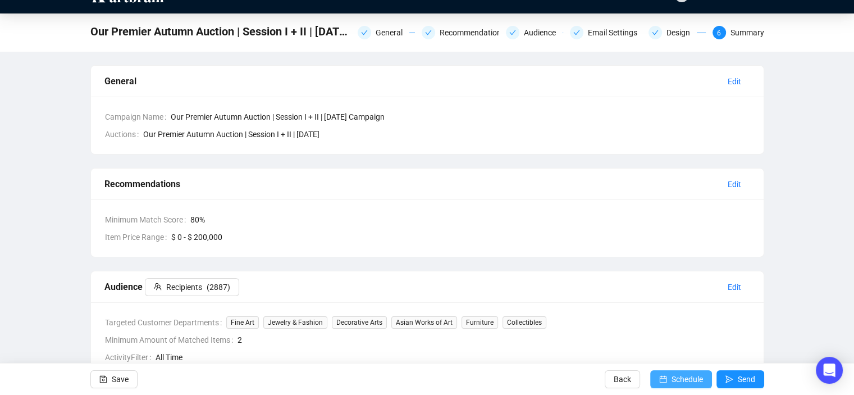
click at [658, 378] on button "Schedule" at bounding box center [682, 379] width 62 height 18
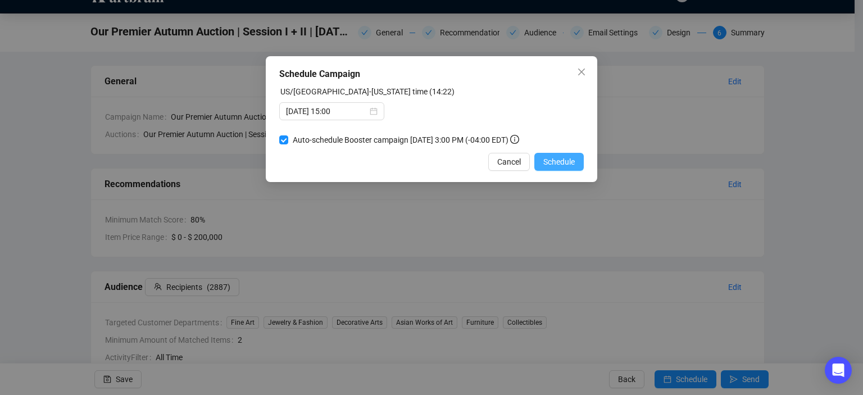
click at [556, 163] on span "Schedule" at bounding box center [558, 162] width 31 height 12
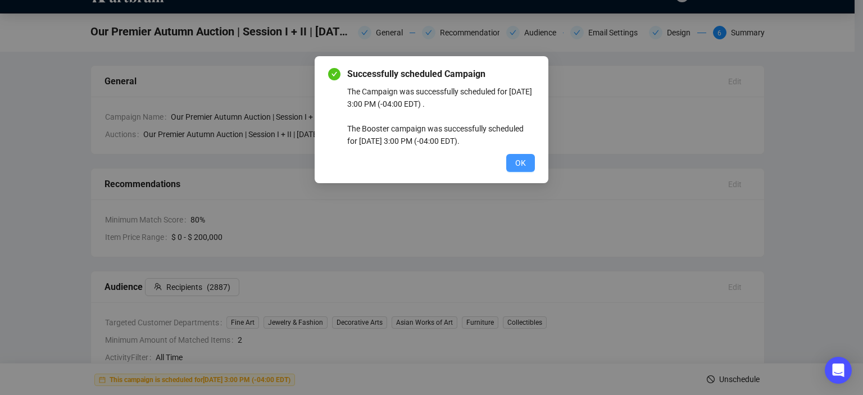
click at [531, 164] on button "OK" at bounding box center [520, 163] width 29 height 18
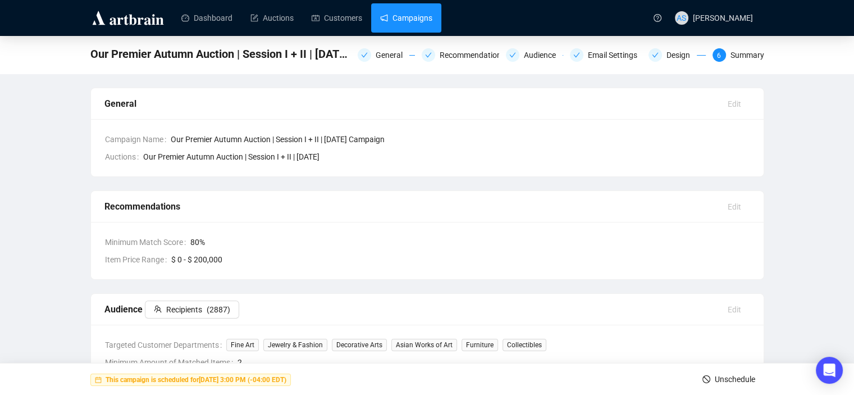
click at [422, 10] on link "Campaigns" at bounding box center [406, 17] width 52 height 29
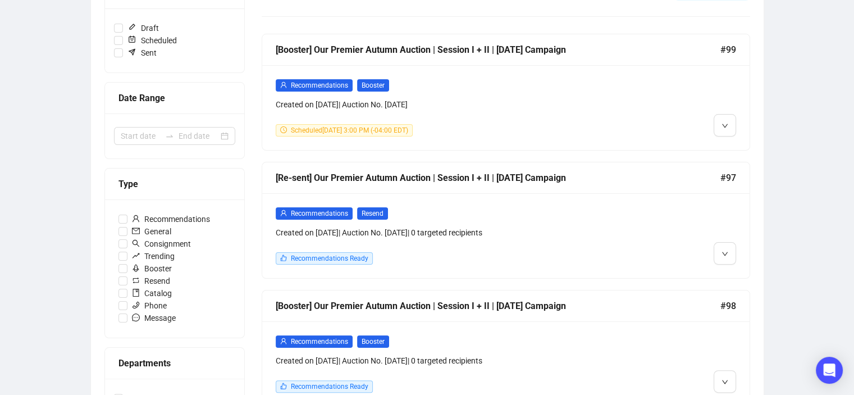
scroll to position [170, 0]
click at [724, 257] on icon "down" at bounding box center [725, 254] width 7 height 7
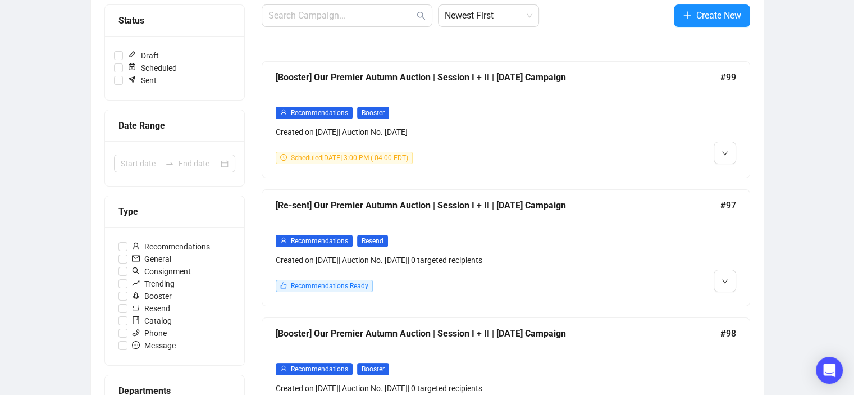
scroll to position [238, 0]
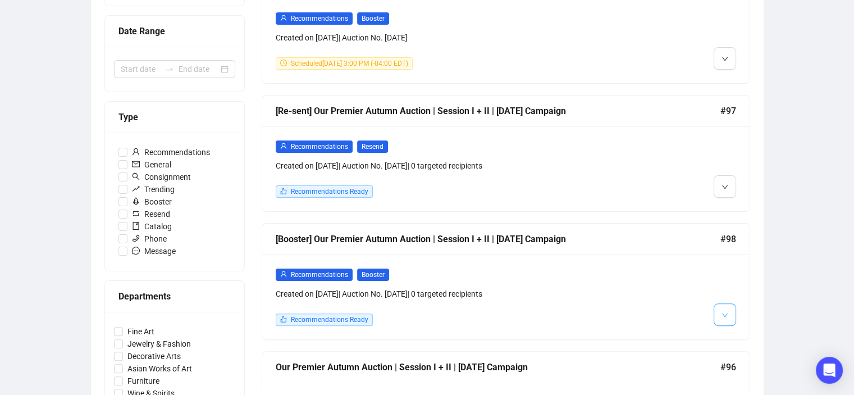
click at [717, 311] on button "button" at bounding box center [725, 314] width 22 height 22
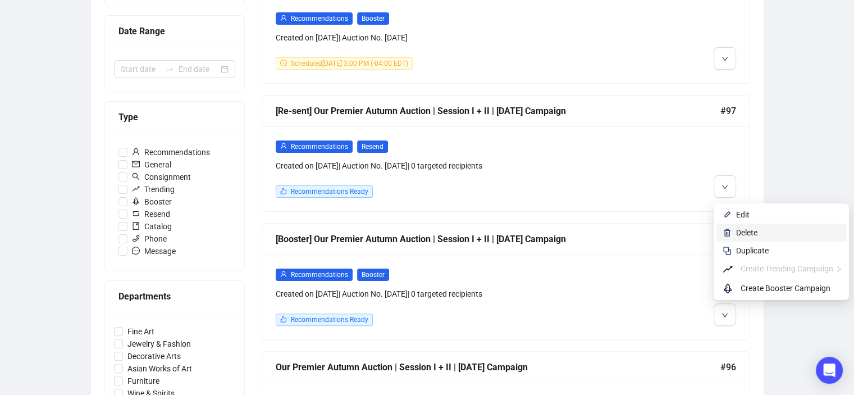
click at [735, 234] on li "Delete" at bounding box center [781, 233] width 131 height 18
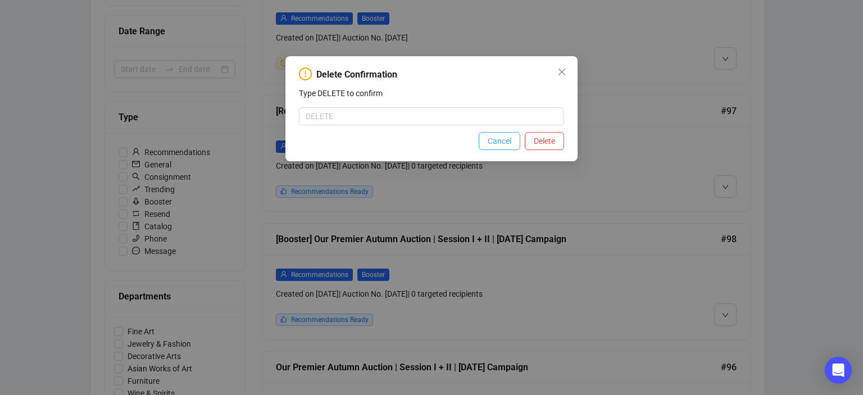
click at [497, 140] on span "Cancel" at bounding box center [500, 141] width 24 height 12
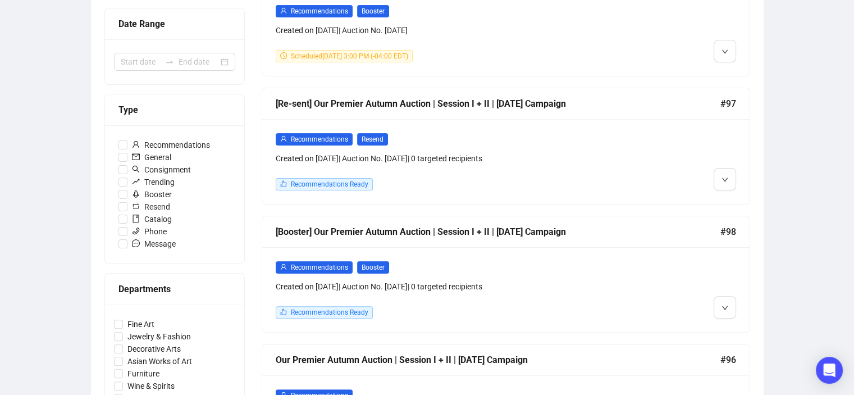
scroll to position [384, 0]
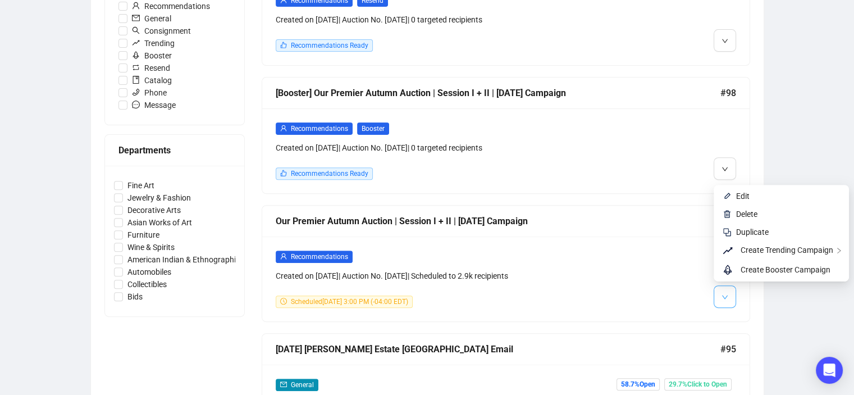
click at [726, 296] on icon "down" at bounding box center [725, 297] width 6 height 4
click at [776, 251] on span "Create Trending Campaign" at bounding box center [787, 249] width 93 height 9
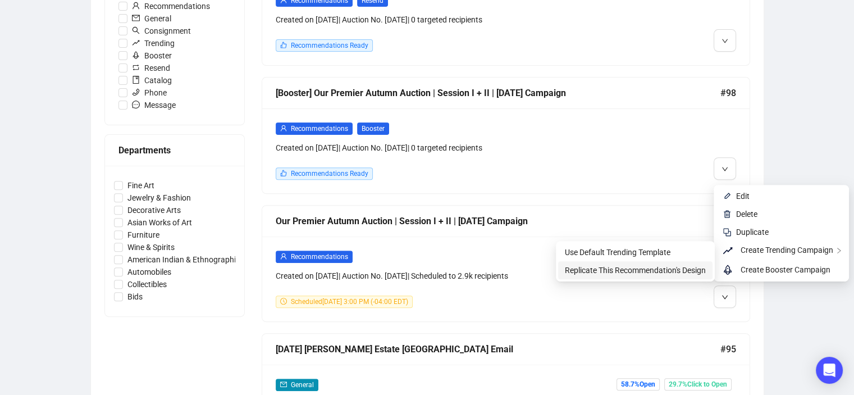
click at [675, 268] on span "Replicate This Recommendation's Design" at bounding box center [635, 270] width 141 height 9
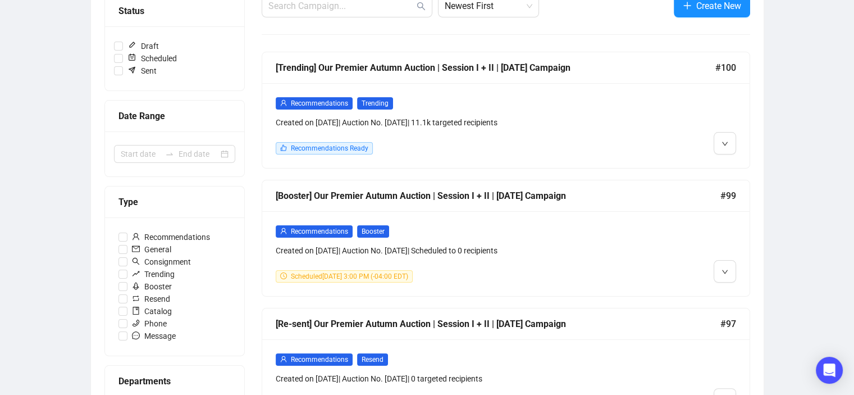
scroll to position [152, 0]
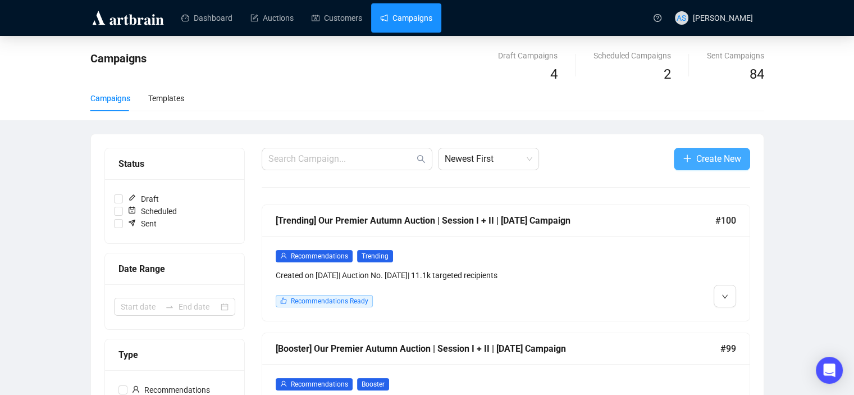
drag, startPoint x: 713, startPoint y: 157, endPoint x: 742, endPoint y: 163, distance: 28.9
click at [742, 163] on button "Create New" at bounding box center [712, 159] width 76 height 22
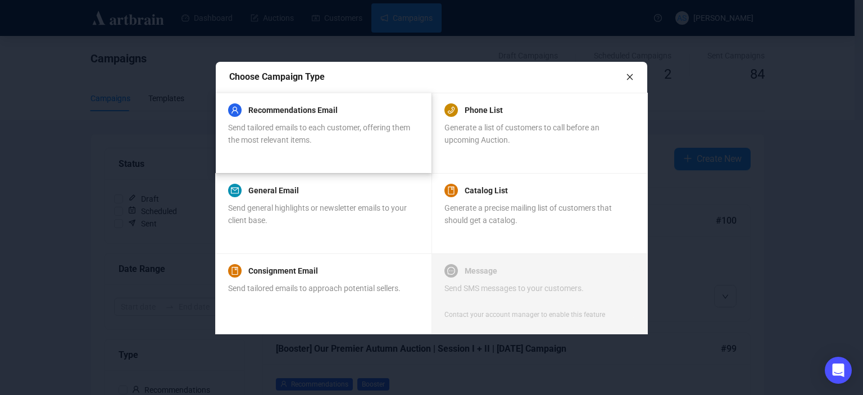
click at [371, 136] on div "Send tailored emails to each customer, offering them the most relevant items." at bounding box center [323, 133] width 190 height 25
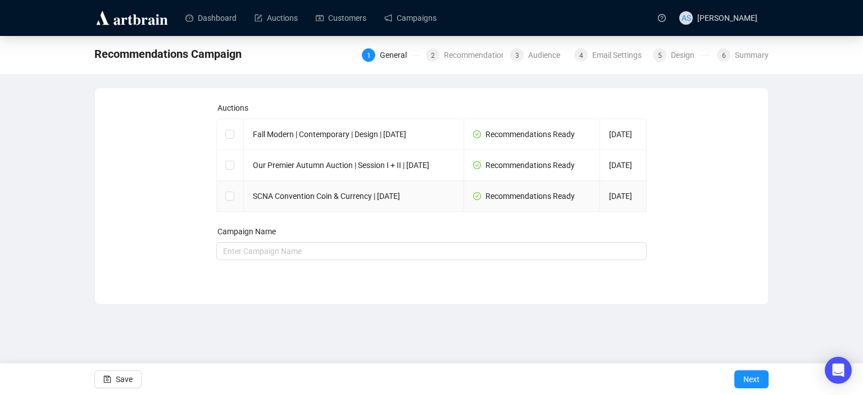
click at [308, 212] on td "SCNA Convention Coin & Currency | October 23, 2025" at bounding box center [354, 196] width 220 height 31
click at [229, 199] on input "checkbox" at bounding box center [229, 196] width 8 height 8
checkbox input "true"
type input "SCNA Convention Coin & Currency | [DATE] Campaign"
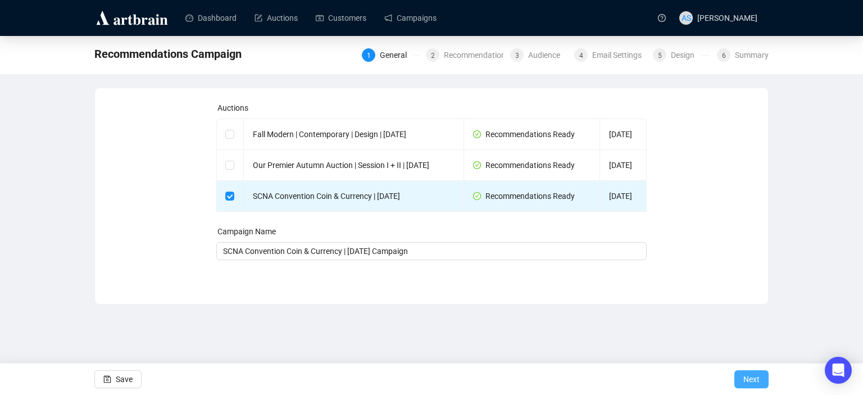
click at [760, 386] on button "Next" at bounding box center [751, 379] width 34 height 18
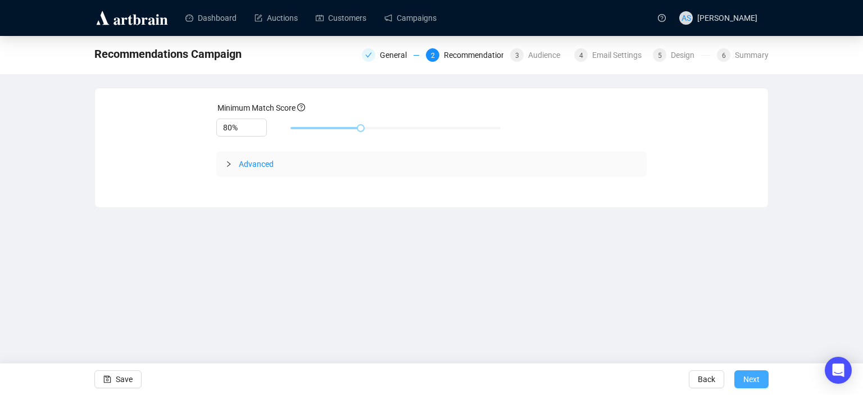
click at [747, 377] on span "Next" at bounding box center [751, 378] width 16 height 31
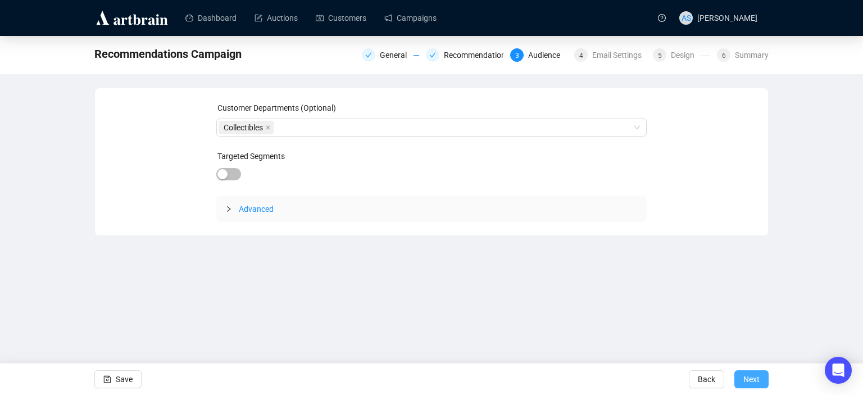
click at [757, 377] on span "Next" at bounding box center [751, 378] width 16 height 31
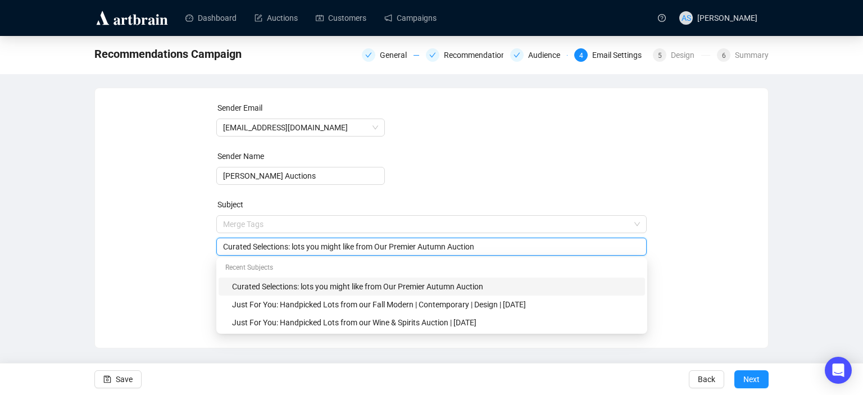
drag, startPoint x: 510, startPoint y: 222, endPoint x: 376, endPoint y: 247, distance: 135.3
click at [376, 247] on input "Curated Selections: lots you might like from Our Premier Autumn Auction" at bounding box center [431, 246] width 417 height 12
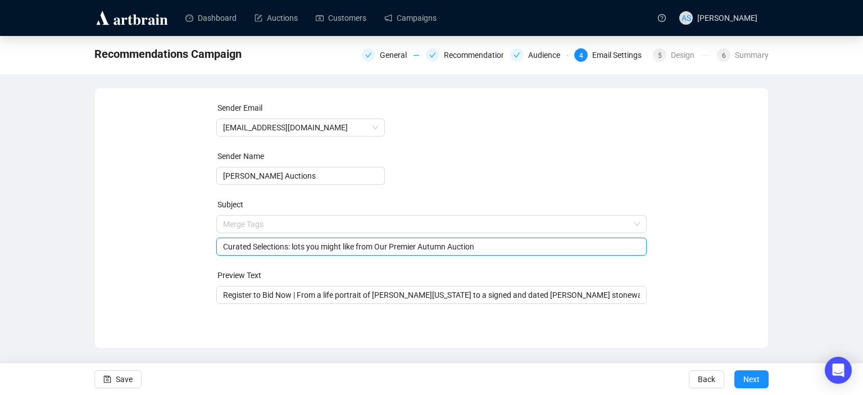
paste input "SCNA Convention Coin & Currency | October 23, 2025"
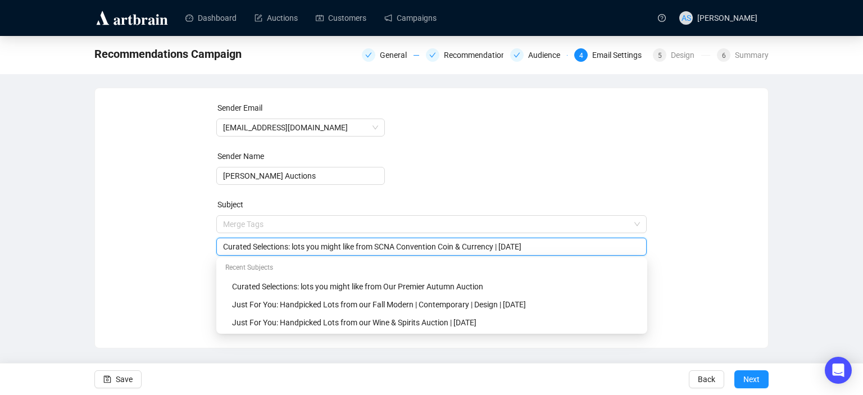
type input "Curated Selections: lots you might like from SCNA Convention Coin & Currency | …"
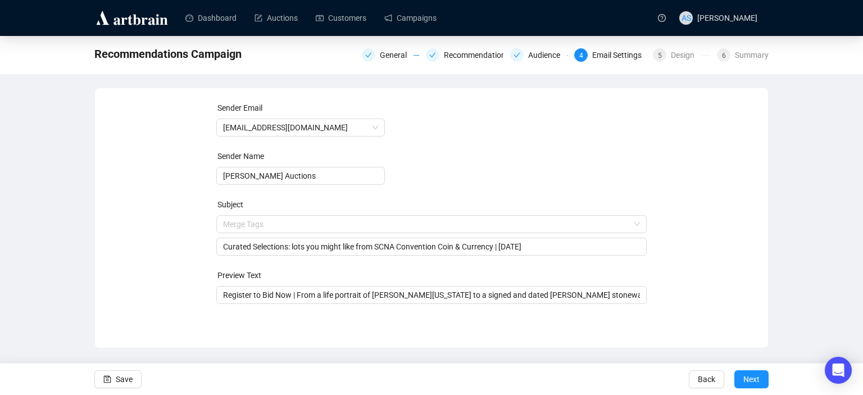
drag, startPoint x: 724, startPoint y: 261, endPoint x: 566, endPoint y: 339, distance: 176.1
click at [566, 339] on div "Sender Email newsletter@brunkauctions.com Sender Name Brunk Auctions Subject Me…" at bounding box center [431, 218] width 674 height 261
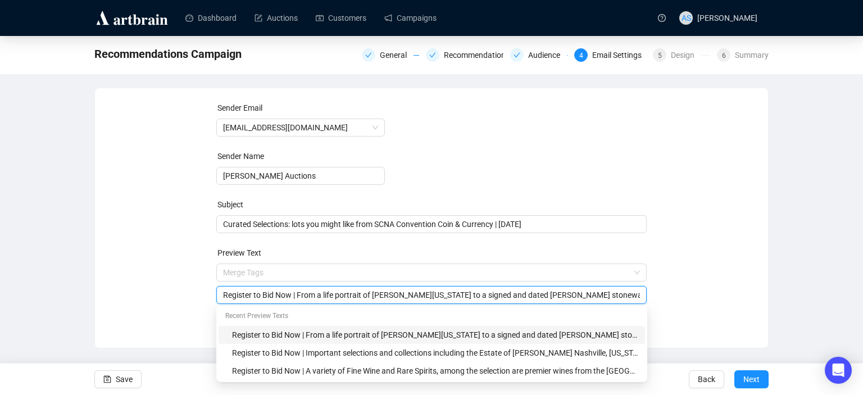
click at [295, 296] on input "Register to Bid Now | From a life portrait of [PERSON_NAME][US_STATE] to a sign…" at bounding box center [431, 295] width 417 height 12
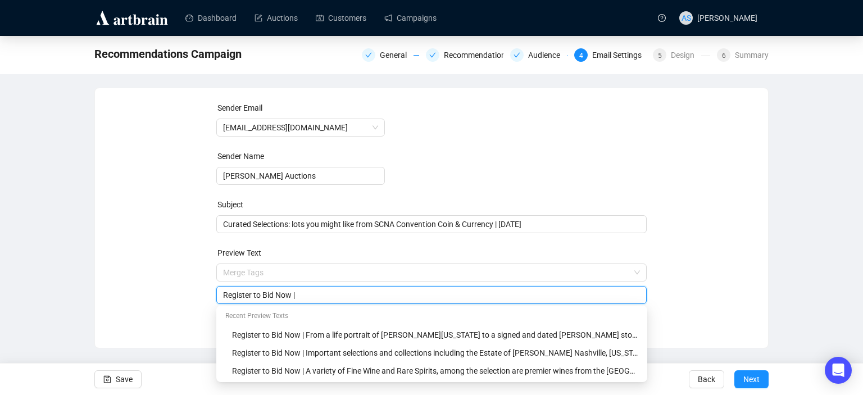
paste input "collector coins, precious metal coins and bars, silver and gold, and currency i…"
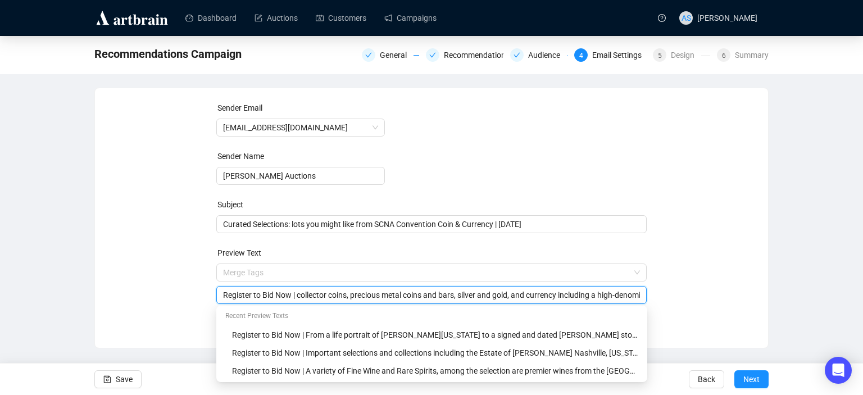
scroll to position [0, 45]
click at [254, 294] on input "Register to Bid Now | collector coins, precious metal coins and bars, silver an…" at bounding box center [431, 295] width 417 height 12
type input "Register to Bid Now | Collector coins, precious metal coins and bars, silver an…"
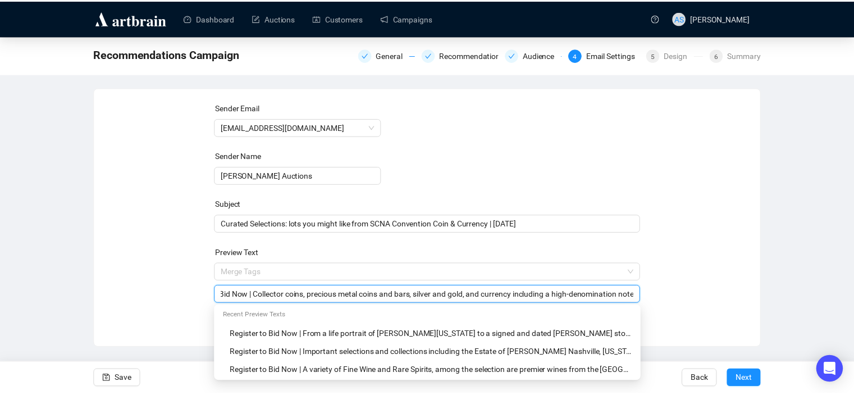
scroll to position [0, 0]
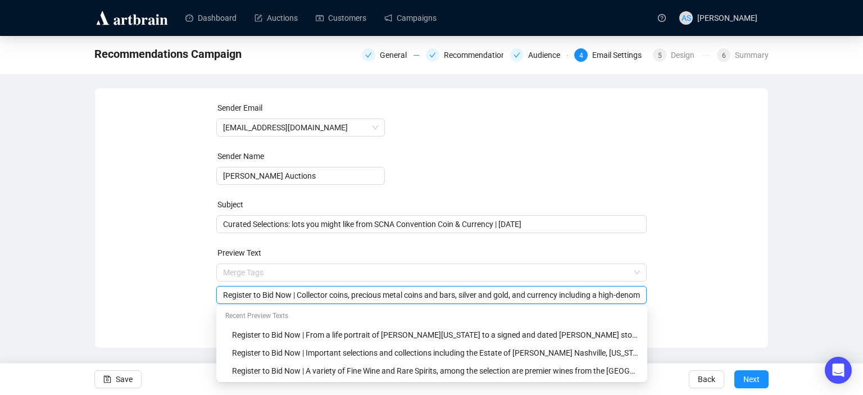
click at [777, 224] on div "Recommendations Campaign General Recommendations Audience 4 Email Settings 5 De…" at bounding box center [431, 192] width 863 height 312
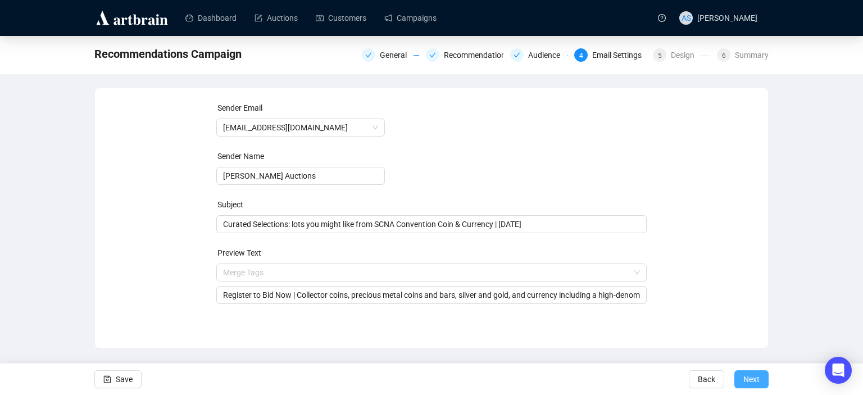
click at [741, 380] on button "Next" at bounding box center [751, 379] width 34 height 18
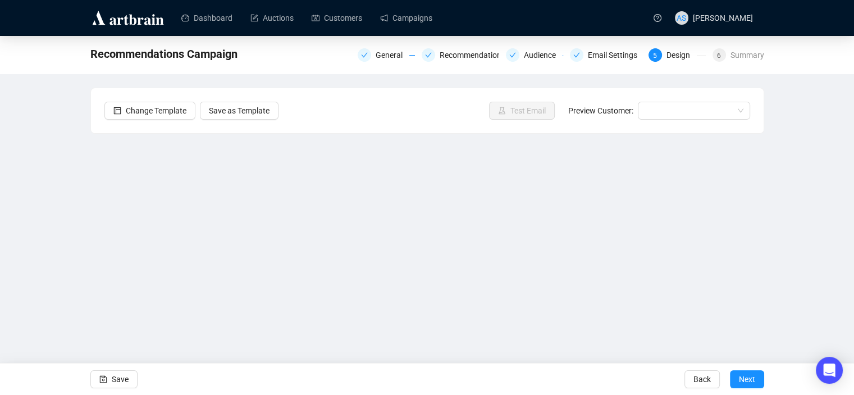
scroll to position [22, 0]
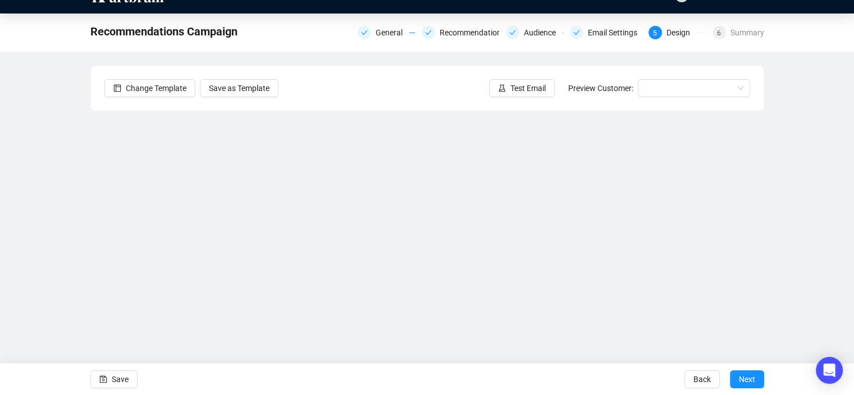
click at [53, 249] on div "Recommendations Campaign General Recommendations Audience Email Settings 5 Desi…" at bounding box center [427, 202] width 854 height 379
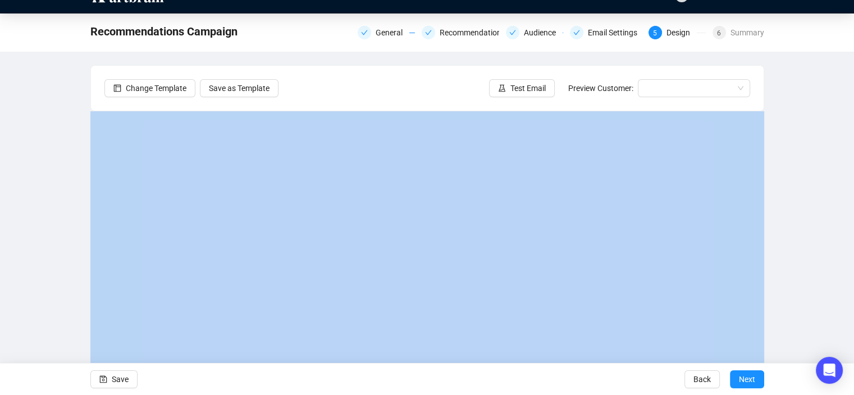
click at [588, 245] on form "Change Template Save as Template Test Email Preview Customer: Save Back Next" at bounding box center [427, 228] width 674 height 327
click at [791, 263] on div "Recommendations Campaign General Recommendations Audience Email Settings 5 Desi…" at bounding box center [427, 202] width 854 height 379
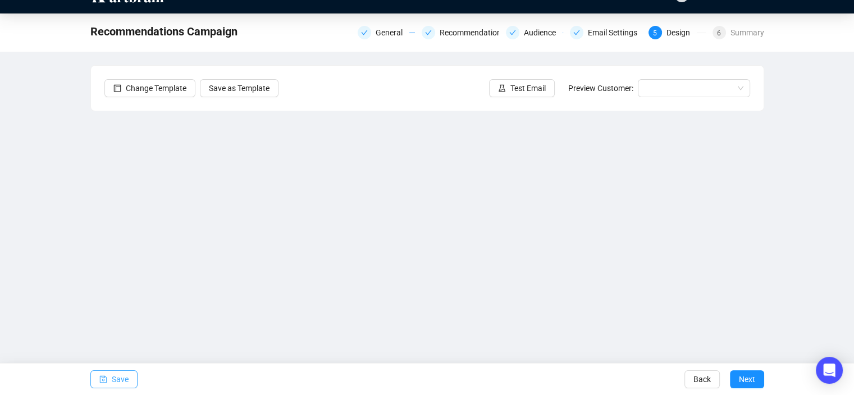
click at [116, 379] on span "Save" at bounding box center [120, 378] width 17 height 31
click at [122, 381] on span "Save" at bounding box center [120, 378] width 17 height 31
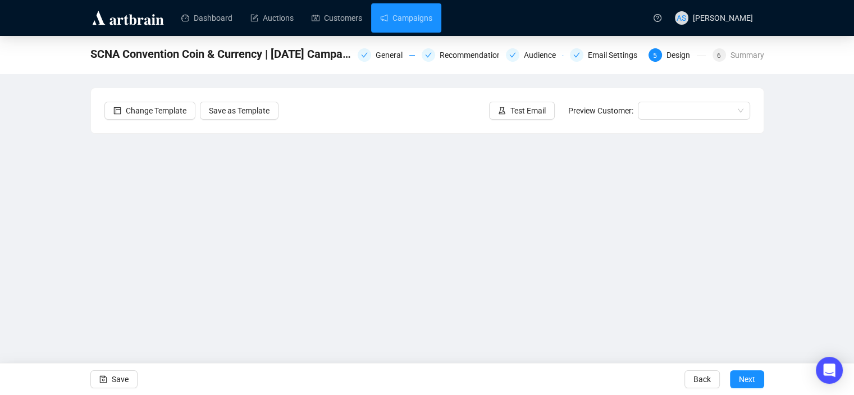
scroll to position [22, 0]
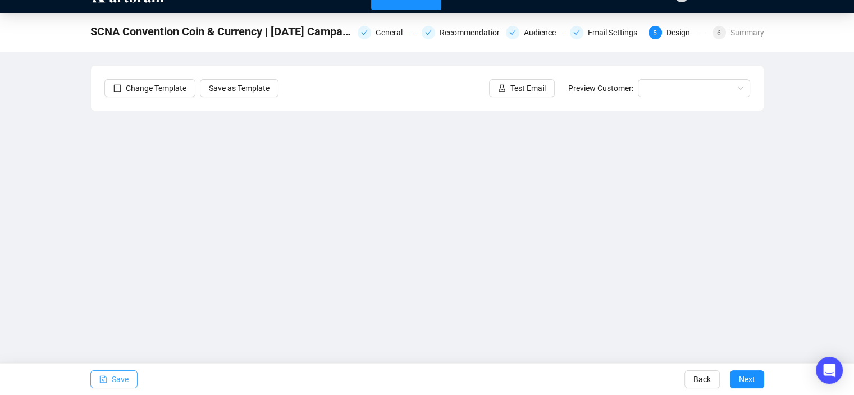
click at [101, 377] on icon "save" at bounding box center [103, 379] width 8 height 8
click at [126, 374] on span "Save" at bounding box center [120, 378] width 17 height 31
click at [526, 84] on span "Test Email" at bounding box center [528, 88] width 35 height 12
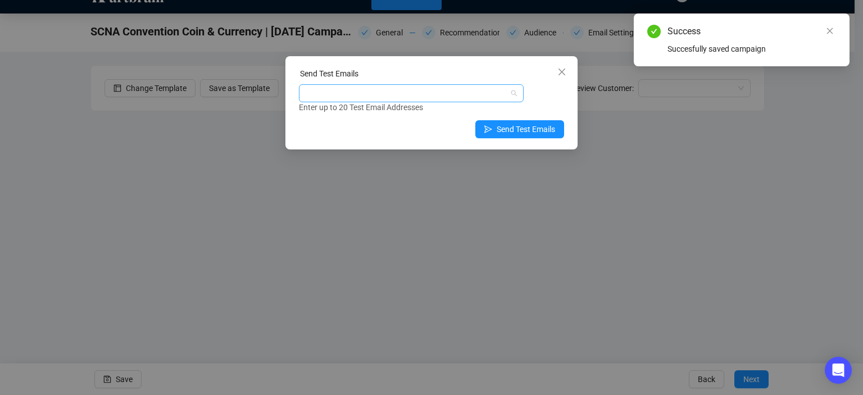
click at [440, 96] on div at bounding box center [405, 93] width 208 height 16
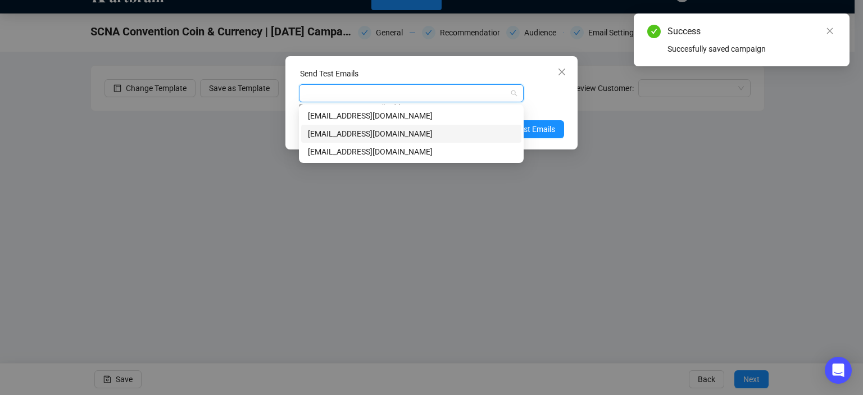
click at [401, 135] on div "marketing@brunkauctions.com" at bounding box center [411, 134] width 207 height 12
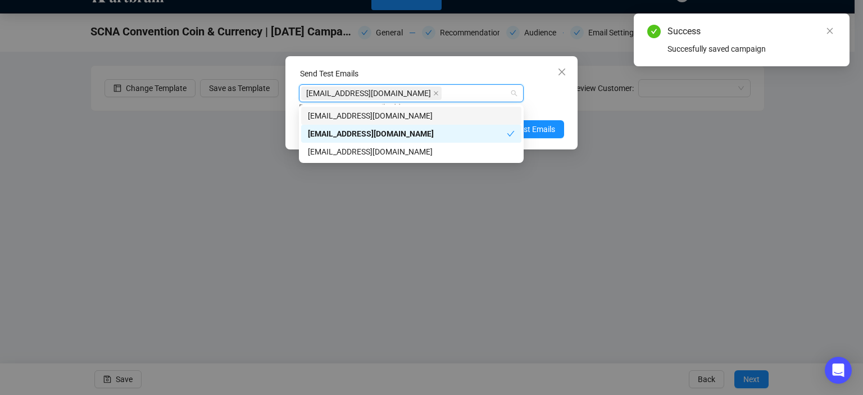
click at [542, 107] on div "Enter up to 20 Test Email Addresses" at bounding box center [431, 107] width 265 height 13
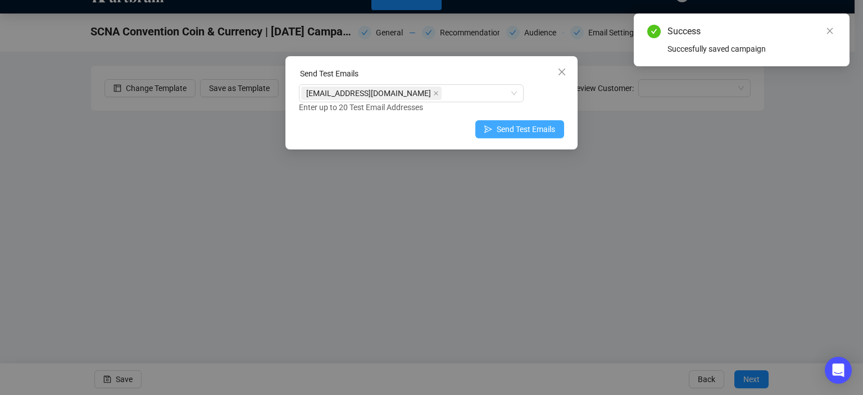
click at [526, 128] on span "Send Test Emails" at bounding box center [526, 129] width 58 height 12
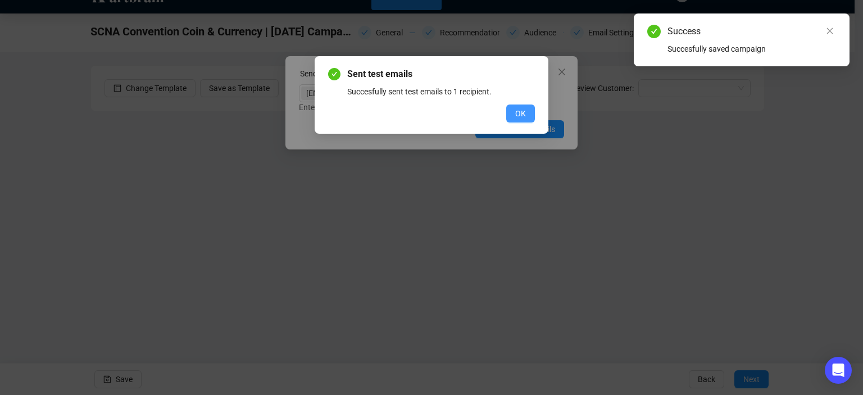
click at [528, 112] on button "OK" at bounding box center [520, 113] width 29 height 18
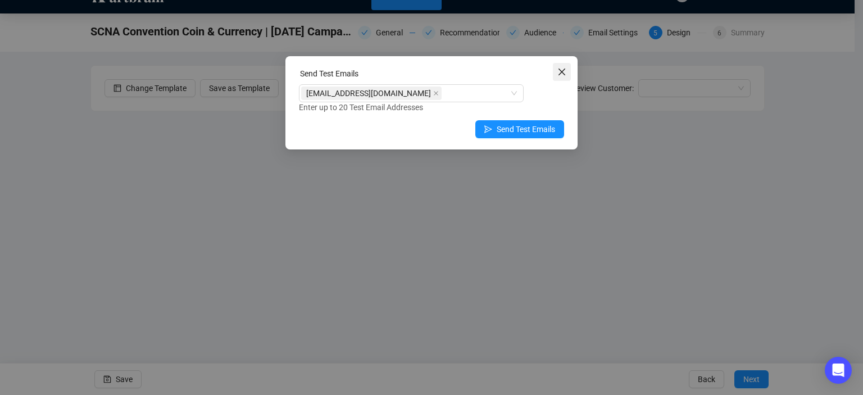
click at [565, 68] on icon "close" at bounding box center [561, 71] width 9 height 9
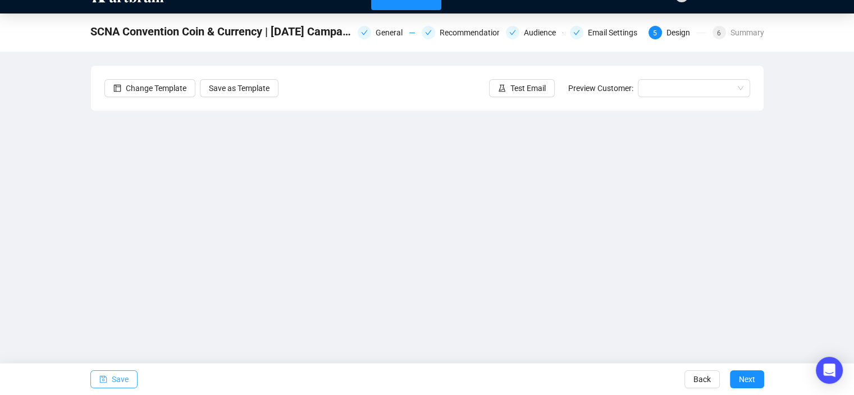
click at [112, 375] on span "Save" at bounding box center [120, 378] width 17 height 31
click at [743, 381] on span "Next" at bounding box center [747, 378] width 16 height 31
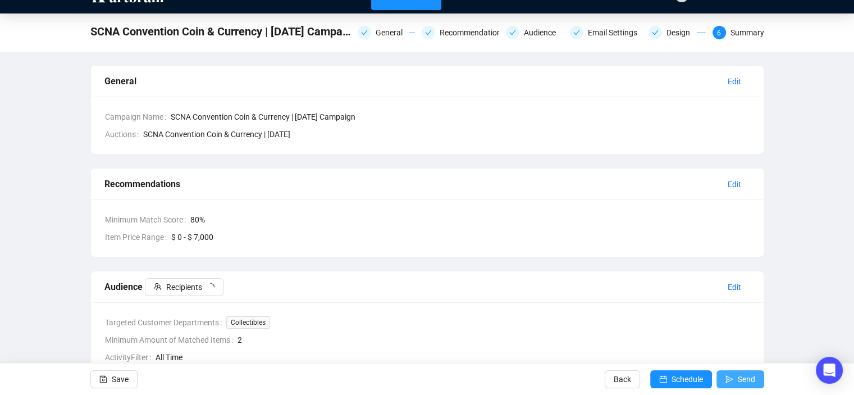
click at [742, 381] on span "Send" at bounding box center [746, 378] width 17 height 31
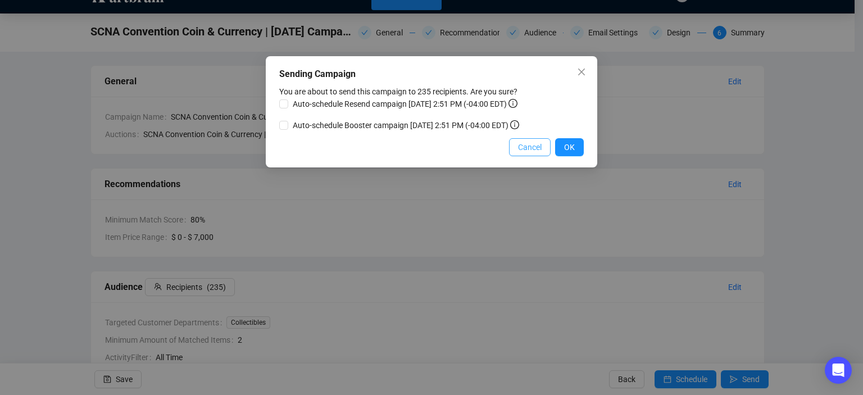
click at [522, 146] on span "Cancel" at bounding box center [530, 147] width 24 height 12
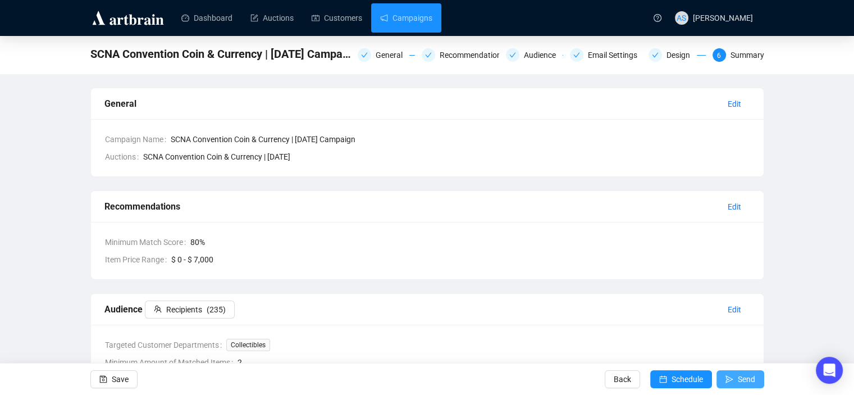
click at [737, 377] on button "Send" at bounding box center [741, 379] width 48 height 18
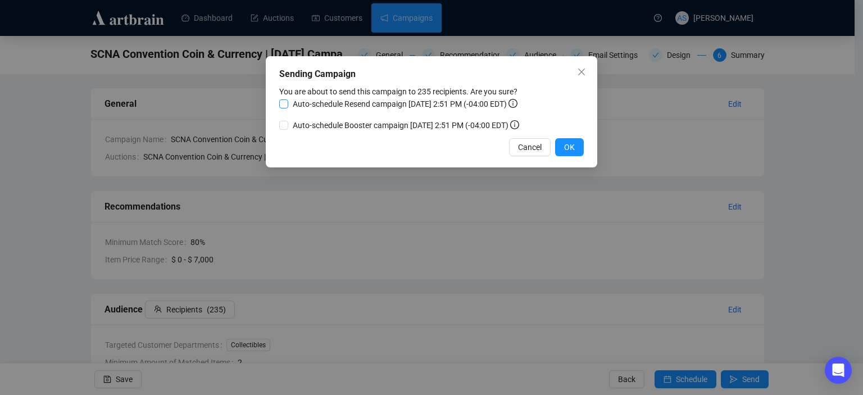
click at [344, 103] on span "Auto-schedule Resend campaign October 17, 2025 2:51 PM (-04:00 EDT)" at bounding box center [405, 104] width 234 height 12
click at [288, 103] on input "Auto-schedule Resend campaign October 17, 2025 2:51 PM (-04:00 EDT)" at bounding box center [283, 103] width 9 height 9
checkbox input "true"
click at [346, 124] on span "Auto-schedule Booster campaign October 19, 2025 2:51 PM (-04:00 EDT)" at bounding box center [405, 125] width 235 height 12
click at [288, 124] on input "Auto-schedule Booster campaign October 19, 2025 2:51 PM (-04:00 EDT)" at bounding box center [283, 125] width 9 height 9
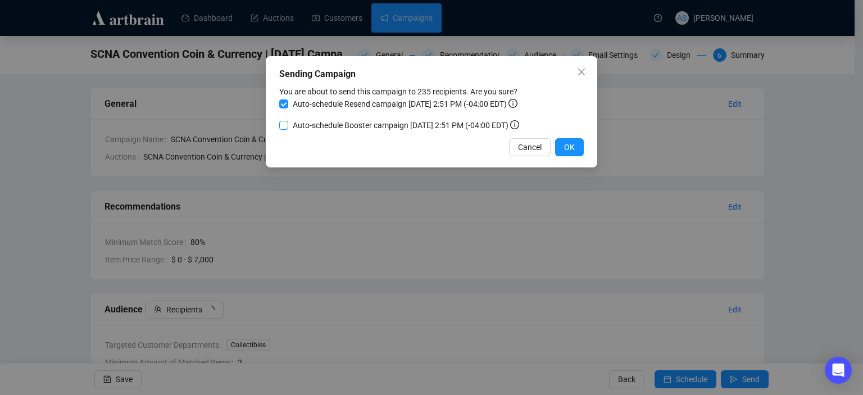
checkbox input "true"
click at [569, 144] on span "OK" at bounding box center [569, 147] width 11 height 12
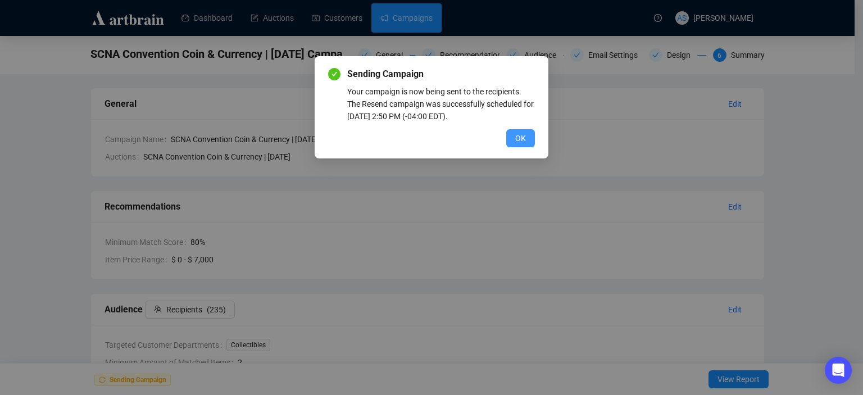
click at [522, 137] on span "OK" at bounding box center [520, 138] width 11 height 12
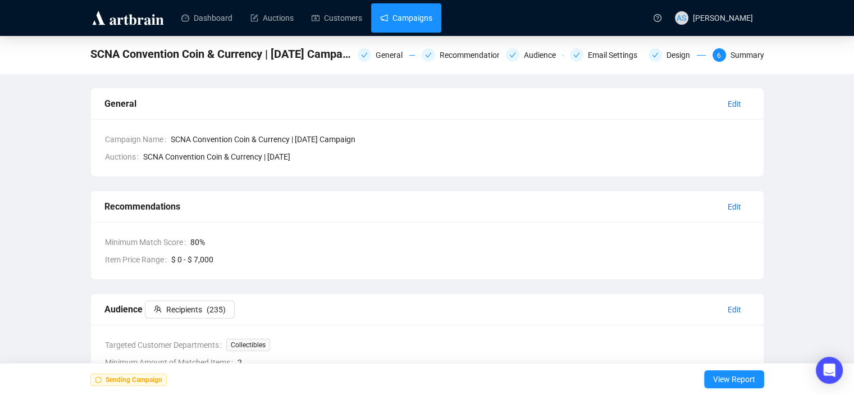
click at [389, 26] on link "Campaigns" at bounding box center [406, 17] width 52 height 29
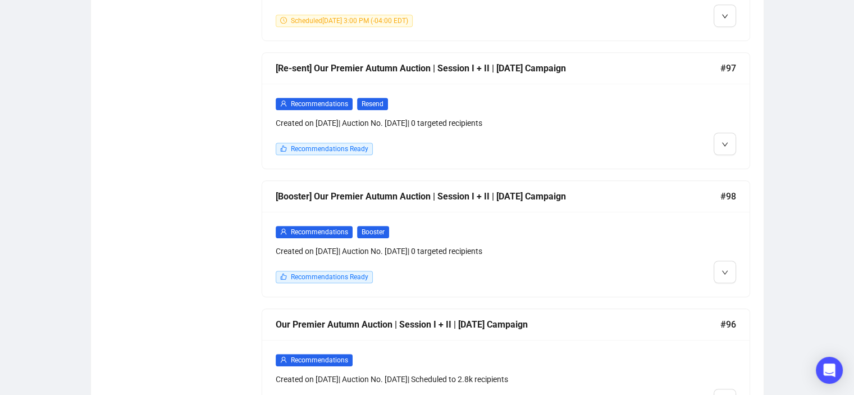
scroll to position [512, 0]
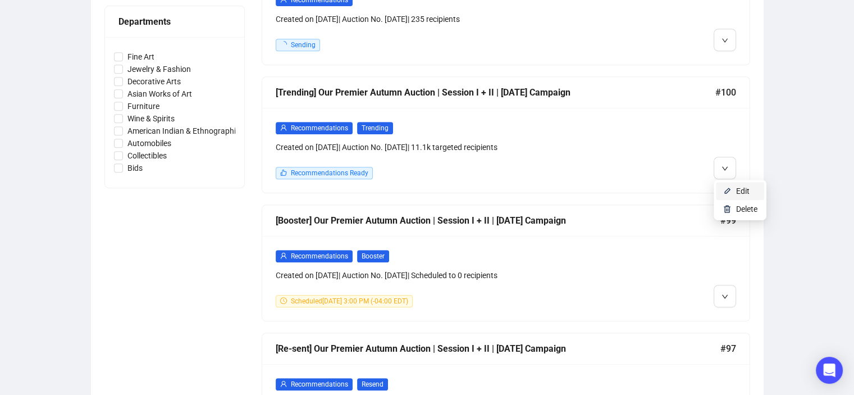
click at [728, 188] on img at bounding box center [727, 191] width 9 height 9
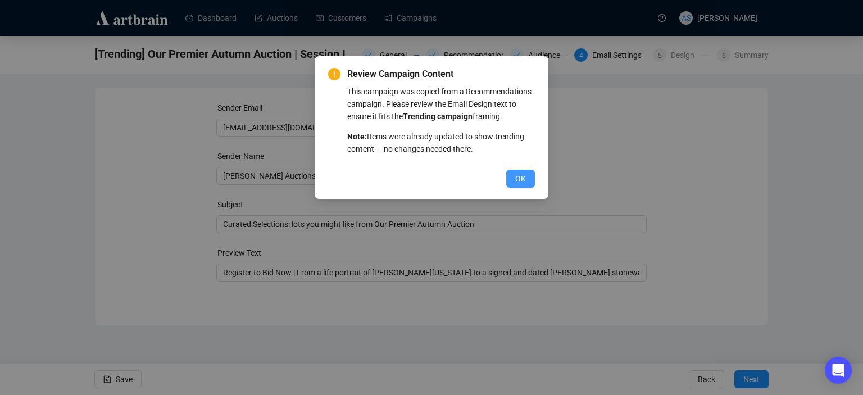
click at [516, 176] on span "OK" at bounding box center [520, 178] width 11 height 12
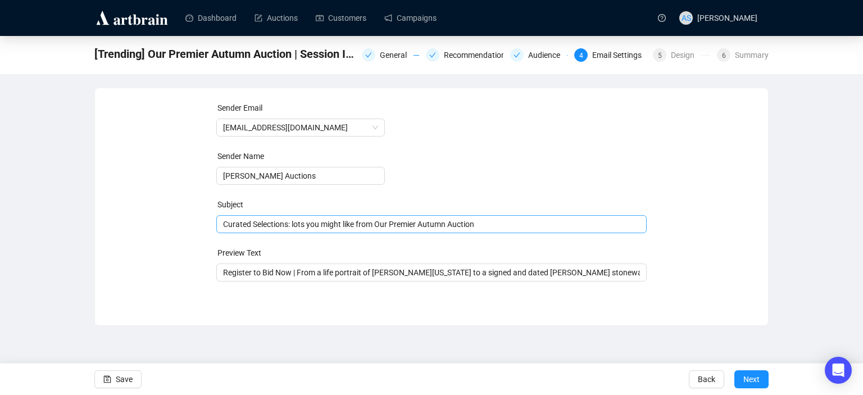
click at [269, 224] on span "Curated Selections: lots you might like from Our Premier Autumn Auction" at bounding box center [431, 224] width 431 height 9
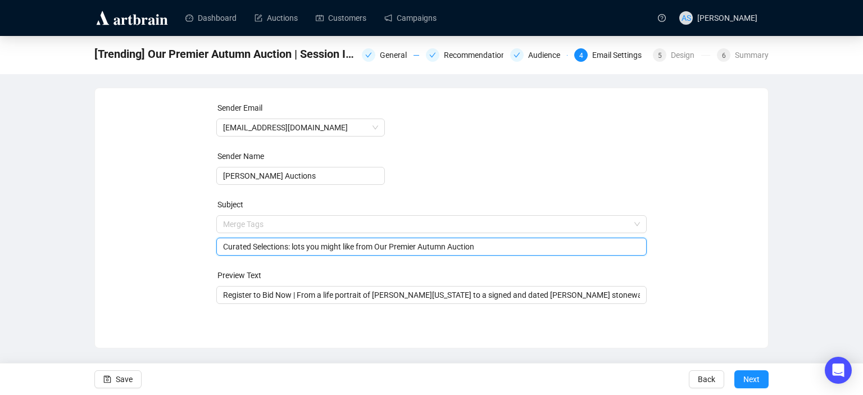
click at [269, 224] on input "search" at bounding box center [426, 224] width 407 height 17
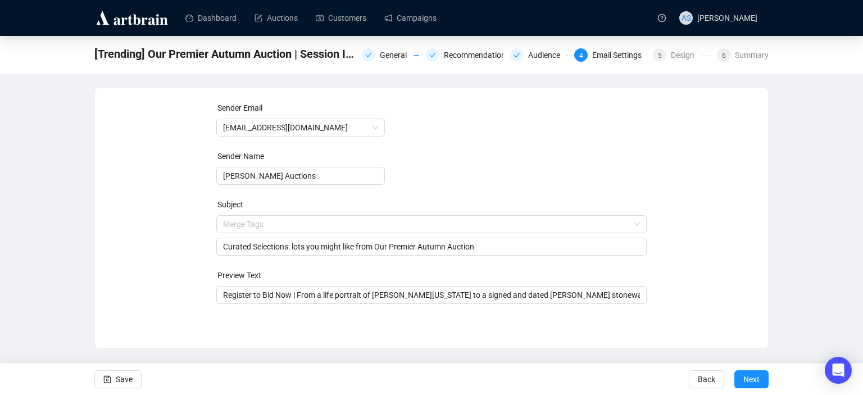
click at [167, 248] on div "Sender Email newsletter@brunkauctions.com Sender Name Brunk Auctions Subject Me…" at bounding box center [431, 210] width 646 height 216
click at [262, 247] on input "Curated Selections: lots you might like from Our Premier Autumn Auction" at bounding box center [431, 246] width 417 height 12
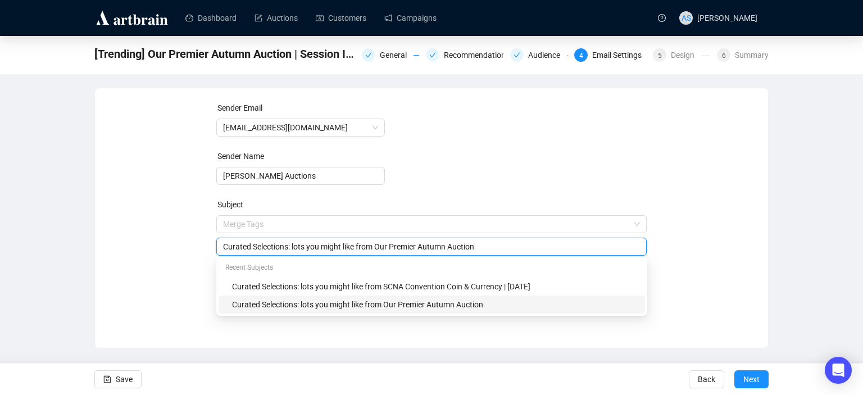
click at [262, 247] on input "Curated Selections: lots you might like from Our Premier Autumn Auction" at bounding box center [431, 246] width 417 height 12
drag, startPoint x: 352, startPoint y: 247, endPoint x: 290, endPoint y: 247, distance: 62.4
click at [290, 247] on input "Curated Selections: lots you might like from Our Premier Autumn Auction" at bounding box center [431, 246] width 417 height 12
type input "Curated Selections: highlights from Our Premier Autumn Auction"
click at [730, 242] on div "Sender Email newsletter@brunkauctions.com Sender Name Brunk Auctions Subject Me…" at bounding box center [431, 210] width 646 height 216
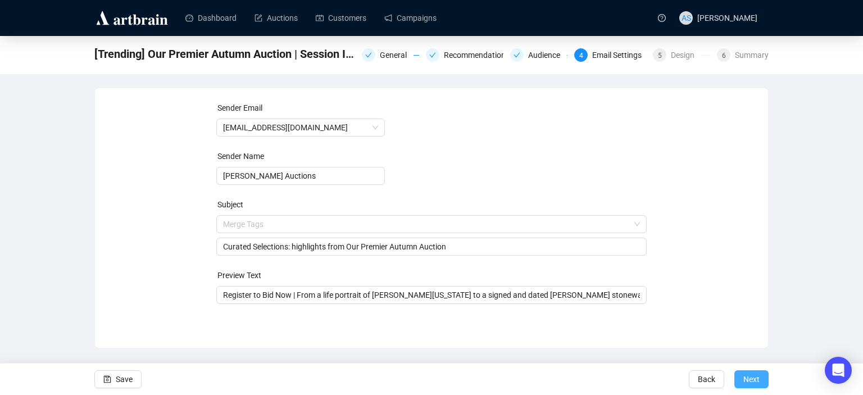
click at [751, 376] on span "Next" at bounding box center [751, 378] width 16 height 31
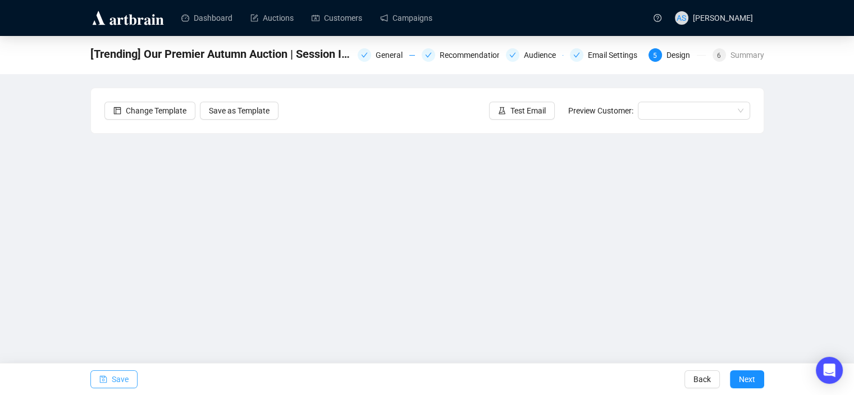
click at [107, 382] on button "Save" at bounding box center [113, 379] width 47 height 18
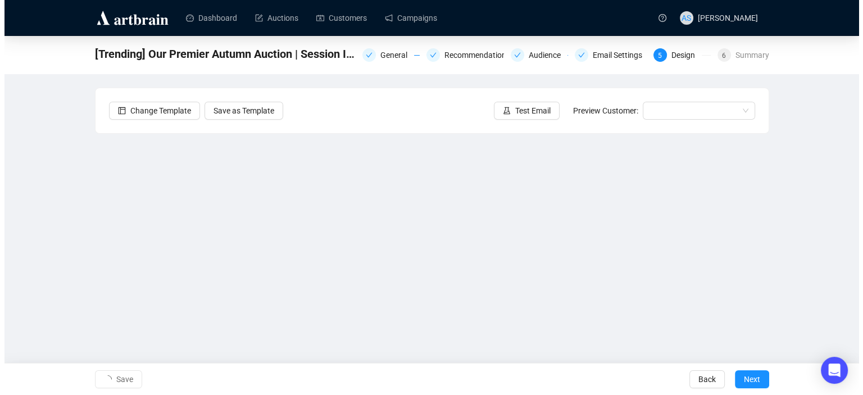
scroll to position [22, 0]
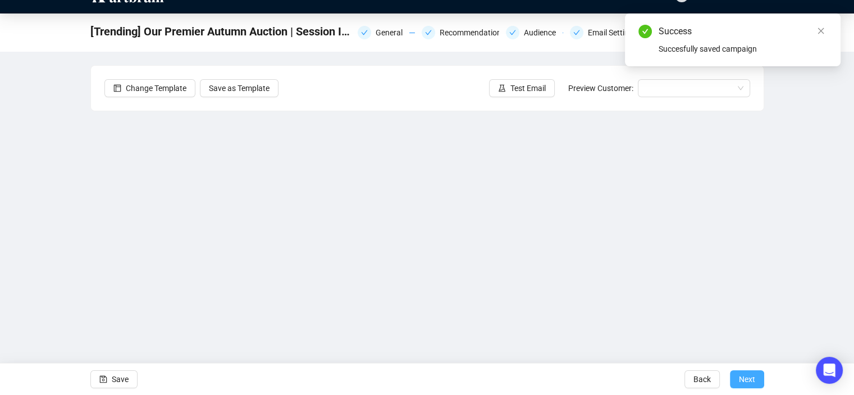
click at [753, 381] on span "Next" at bounding box center [747, 378] width 16 height 31
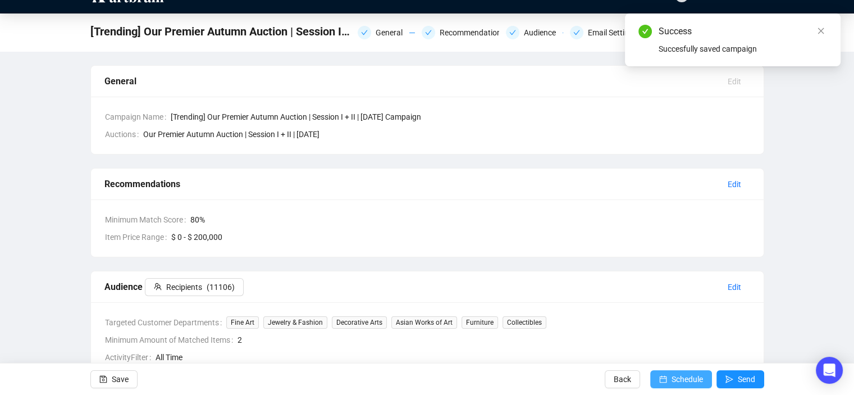
click at [692, 378] on span "Schedule" at bounding box center [687, 378] width 31 height 31
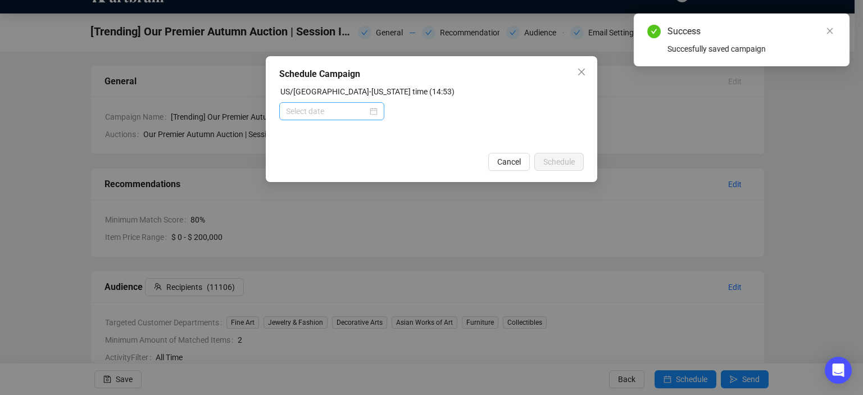
click at [372, 110] on div at bounding box center [332, 111] width 92 height 12
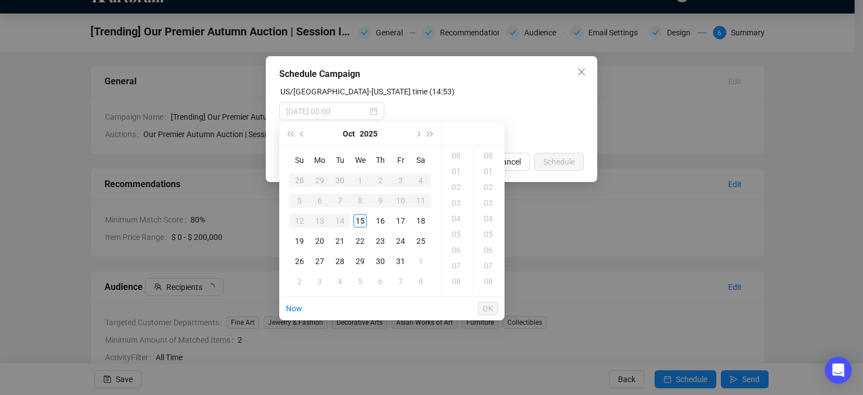
click at [360, 219] on div "15" at bounding box center [359, 220] width 13 height 13
click at [462, 174] on div "16" at bounding box center [457, 171] width 27 height 16
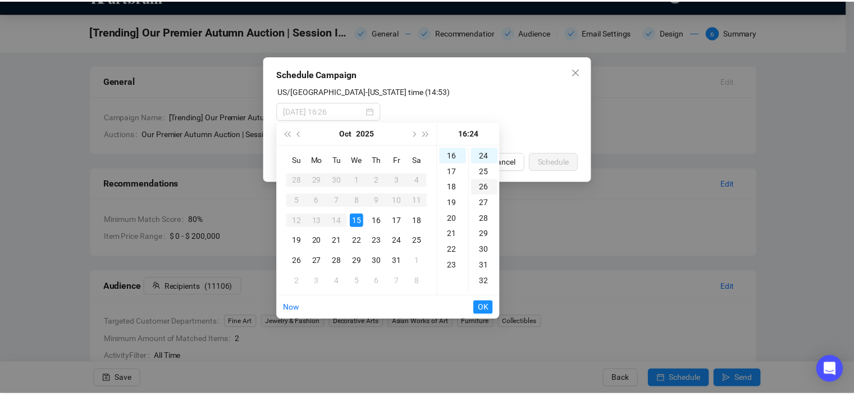
scroll to position [0, 0]
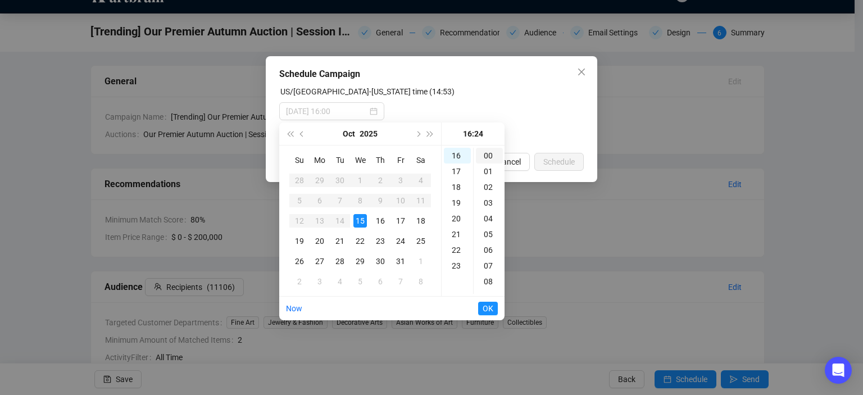
click at [492, 153] on div "00" at bounding box center [489, 156] width 27 height 16
type input "2025-10-15 16:00"
click at [494, 309] on button "OK" at bounding box center [488, 308] width 20 height 13
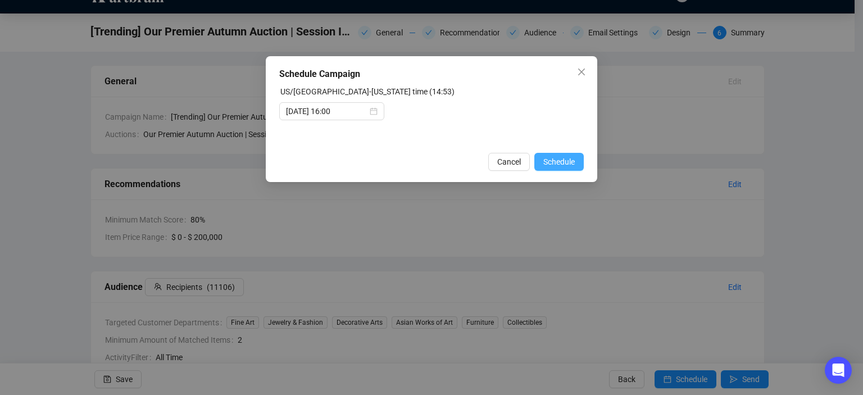
click at [562, 156] on span "Schedule" at bounding box center [558, 162] width 31 height 12
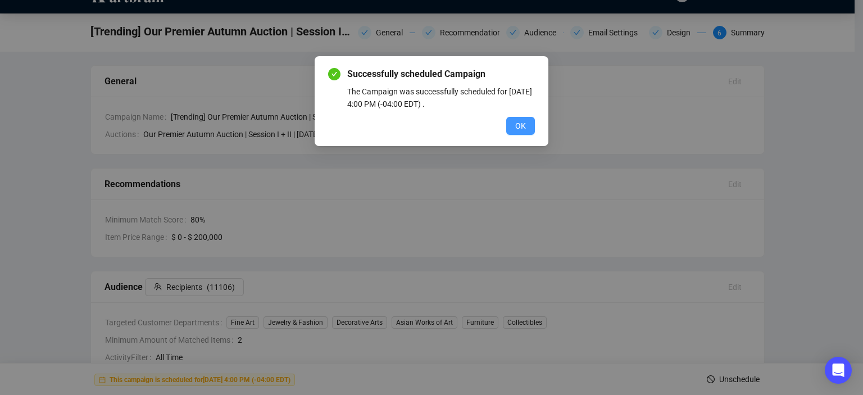
click at [533, 126] on button "OK" at bounding box center [520, 126] width 29 height 18
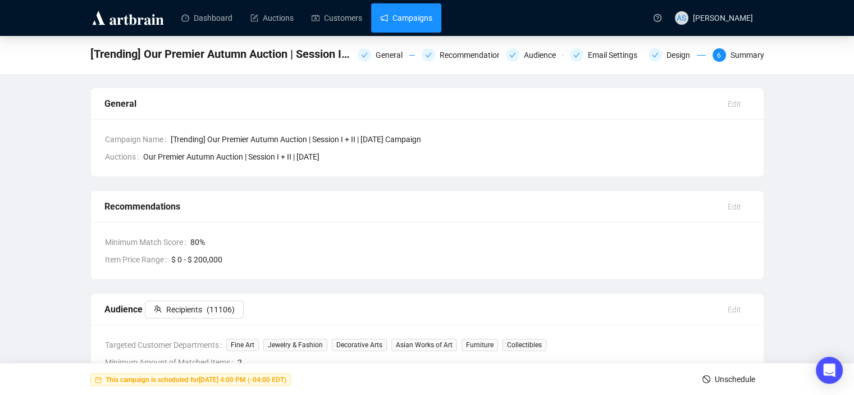
click at [405, 21] on link "Campaigns" at bounding box center [406, 17] width 52 height 29
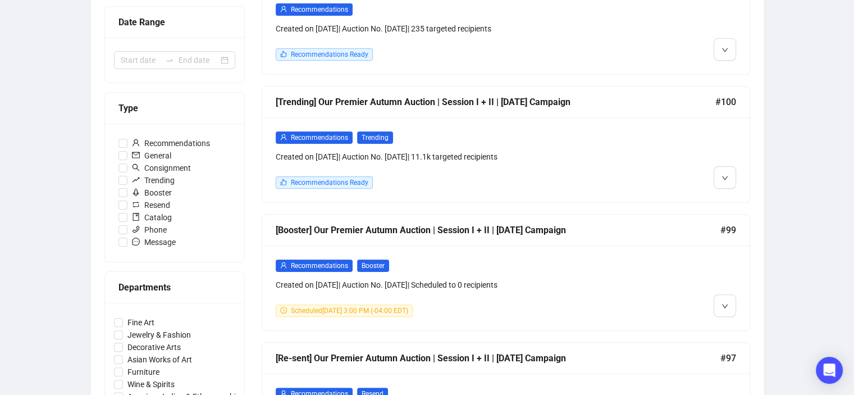
scroll to position [247, 0]
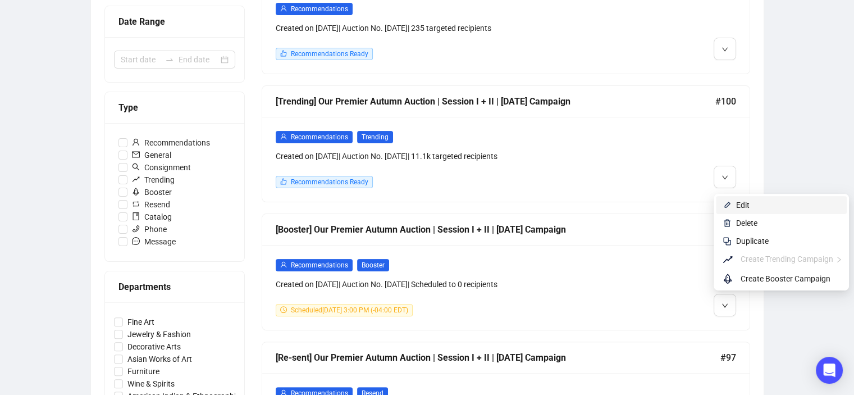
click at [754, 208] on span "Edit" at bounding box center [788, 205] width 104 height 12
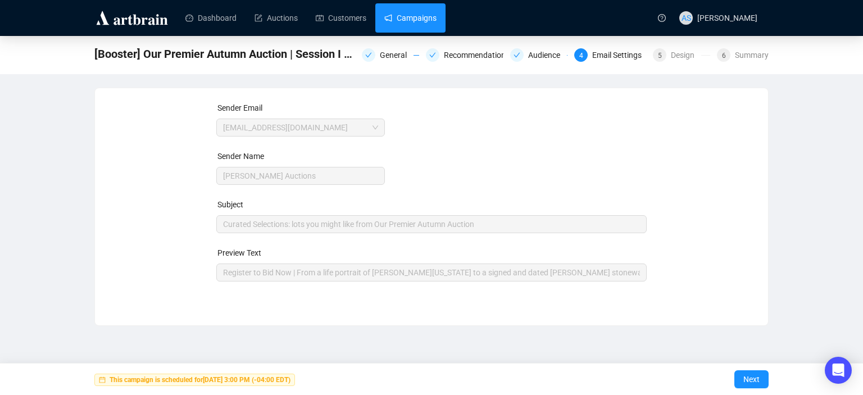
click at [419, 11] on link "Campaigns" at bounding box center [410, 17] width 52 height 29
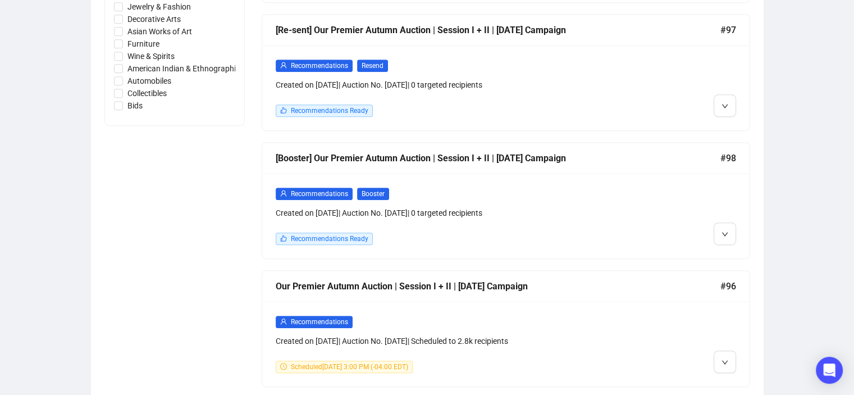
scroll to position [579, 0]
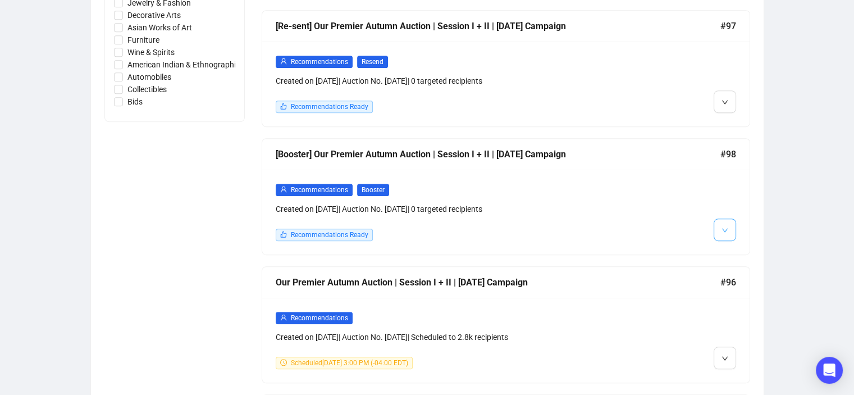
click at [726, 233] on span "button" at bounding box center [725, 229] width 7 height 14
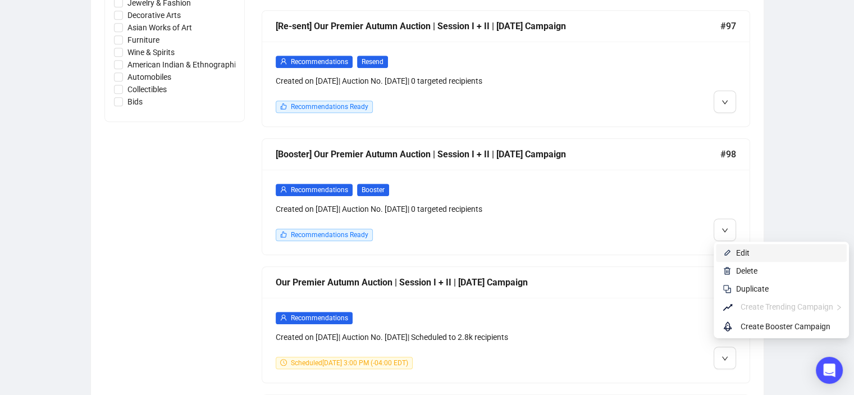
click at [733, 257] on li "Edit" at bounding box center [781, 253] width 131 height 18
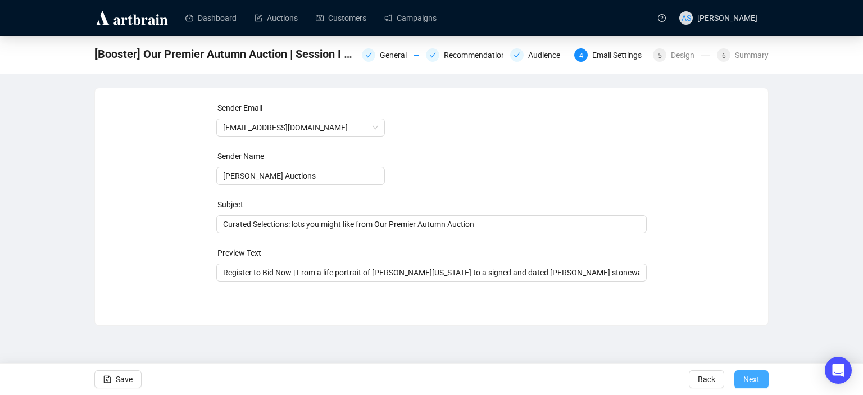
click at [748, 377] on span "Next" at bounding box center [751, 378] width 16 height 31
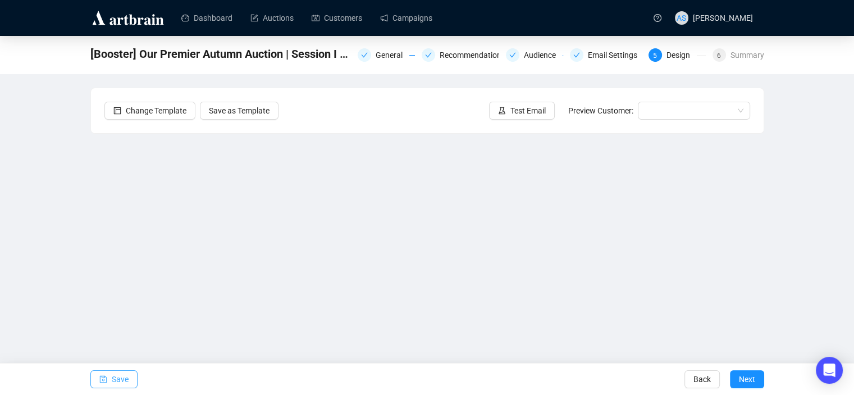
click at [107, 384] on button "Save" at bounding box center [113, 379] width 47 height 18
